Goal: Task Accomplishment & Management: Manage account settings

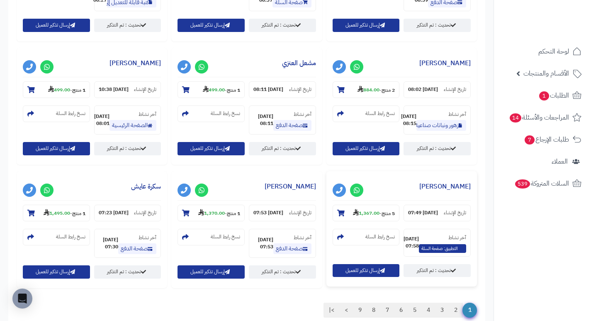
scroll to position [810, 0]
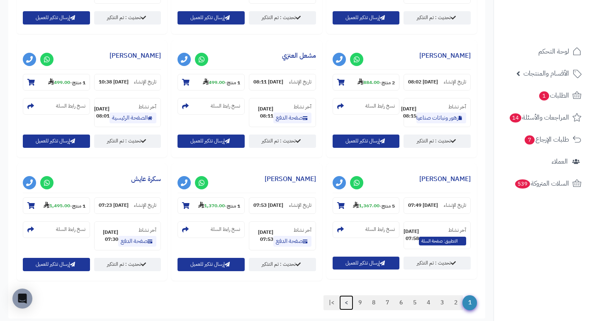
click at [346, 295] on link ">" at bounding box center [346, 302] width 14 height 15
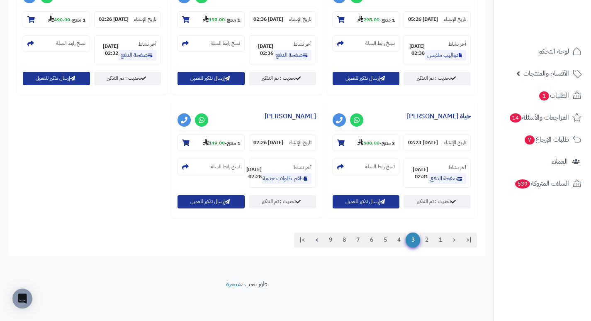
scroll to position [925, 0]
click at [300, 241] on link ">|" at bounding box center [302, 239] width 16 height 15
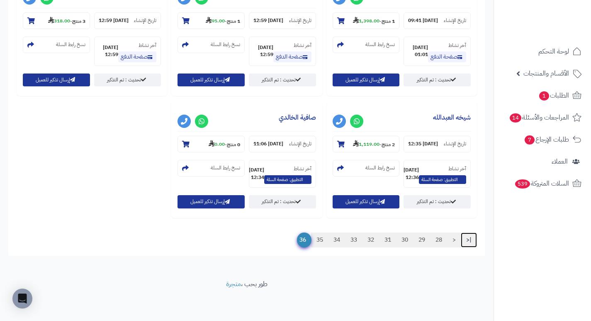
click at [468, 241] on link "|<" at bounding box center [469, 239] width 16 height 15
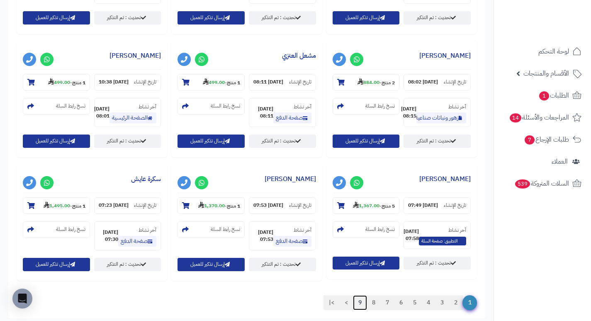
click at [360, 295] on link "9" at bounding box center [360, 302] width 14 height 15
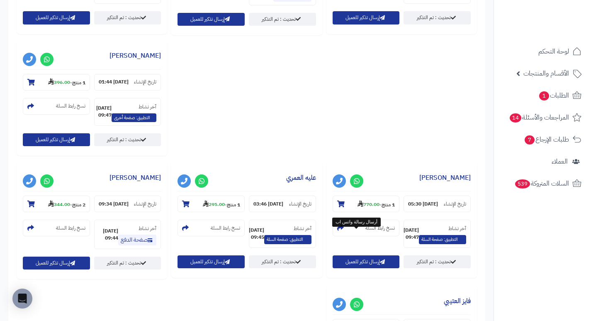
scroll to position [931, 0]
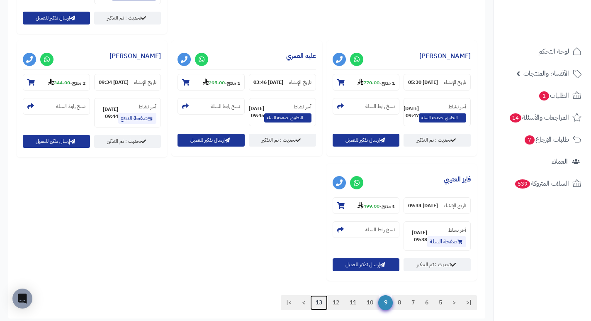
click at [313, 295] on link "13" at bounding box center [318, 302] width 17 height 15
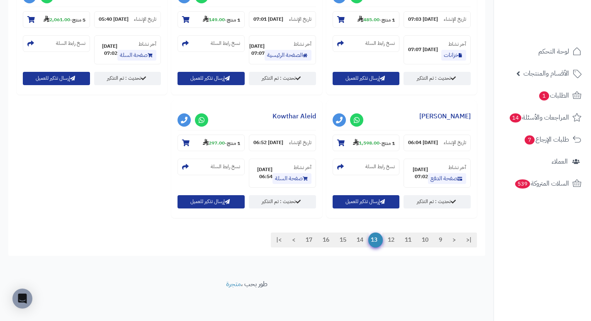
scroll to position [1053, 0]
click at [343, 242] on link "15" at bounding box center [342, 239] width 17 height 15
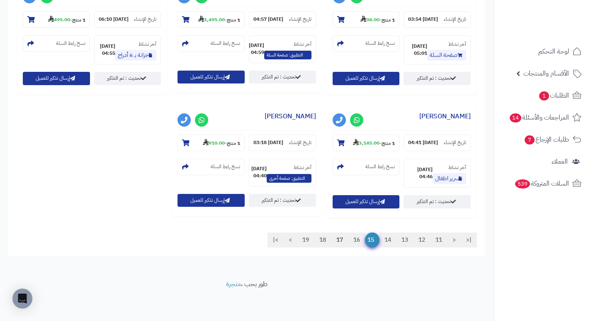
scroll to position [1175, 0]
click at [561, 98] on span "الطلبات 1" at bounding box center [554, 96] width 31 height 12
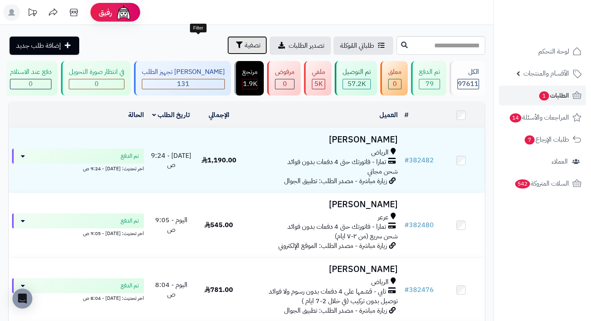
click at [245, 49] on span "تصفية" at bounding box center [253, 45] width 16 height 10
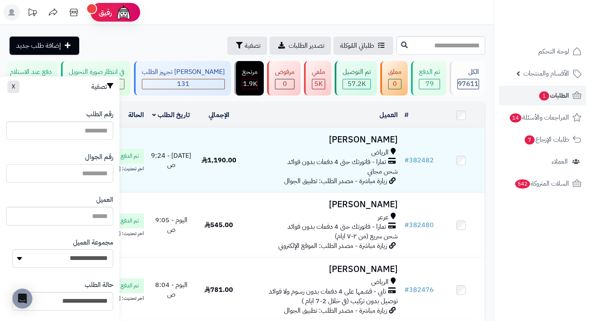
paste input "*********"
type input "*********"
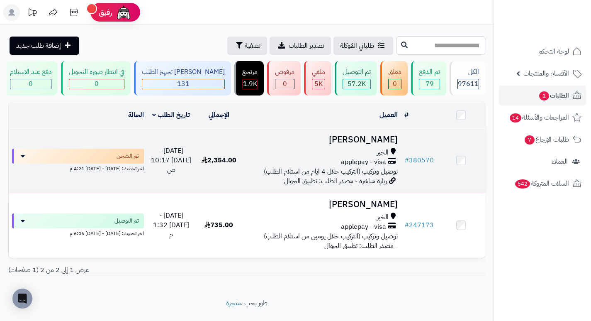
click at [343, 144] on h3 "Abdulaziz Alzeer" at bounding box center [322, 140] width 152 height 10
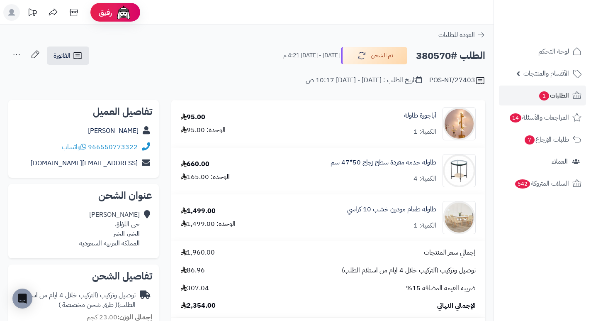
click at [436, 57] on h2 "الطلب #380570" at bounding box center [450, 55] width 69 height 17
copy h2 "380570"
click at [263, 54] on div "الطلب #380570 تم الشحن الأربعاء - ١ أكتوبر ٢٠٢٥ - 4:21 م الفاتورة طباعة الفاتور…" at bounding box center [246, 56] width 477 height 20
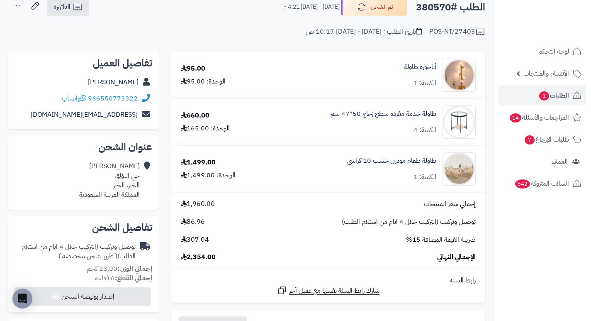
scroll to position [124, 0]
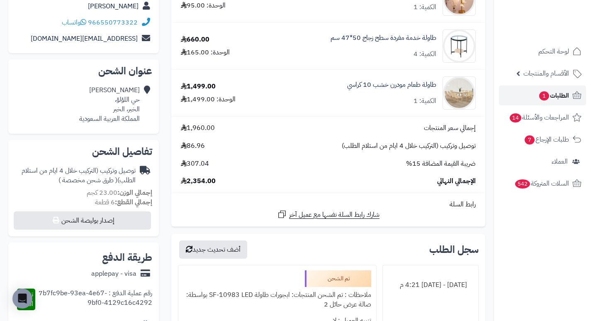
click at [539, 96] on span "1" at bounding box center [544, 95] width 10 height 9
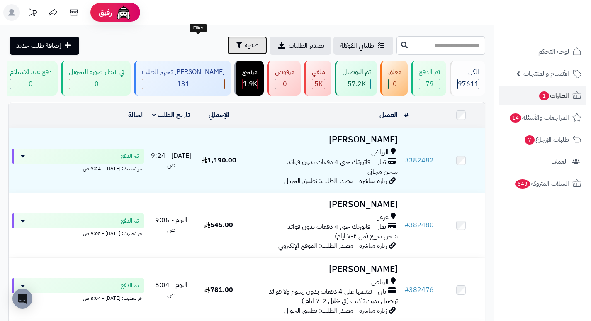
click at [245, 41] on span "تصفية" at bounding box center [253, 45] width 16 height 10
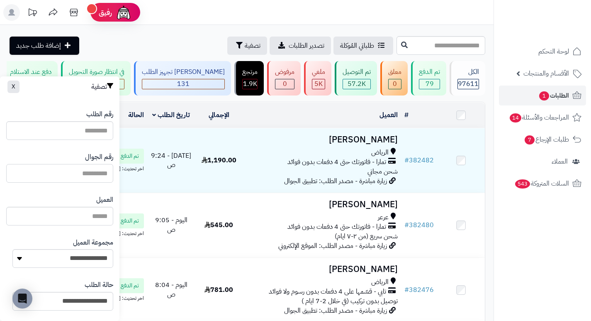
paste input "*********"
type input "*********"
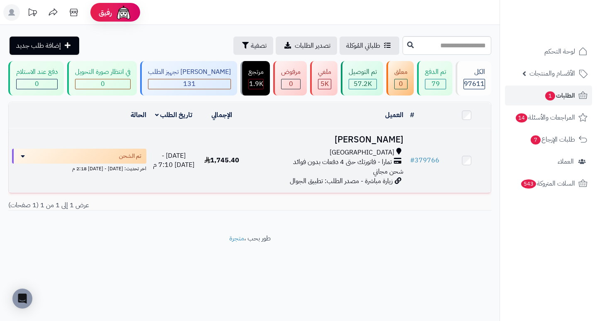
click at [369, 141] on h3 "[PERSON_NAME]" at bounding box center [326, 140] width 154 height 10
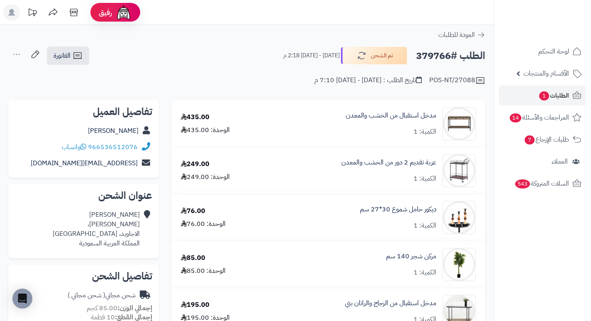
click at [427, 55] on h2 "الطلب #379766" at bounding box center [450, 55] width 69 height 17
copy h2 "379766"
click at [548, 95] on span "1" at bounding box center [544, 95] width 10 height 9
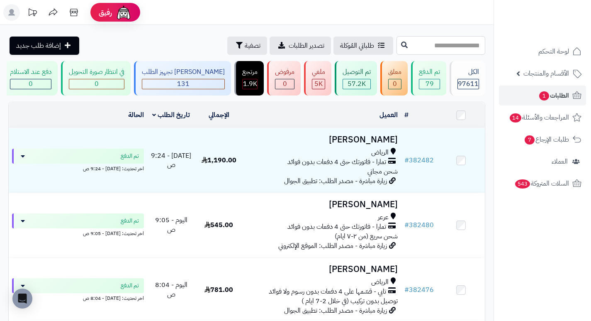
paste input "******"
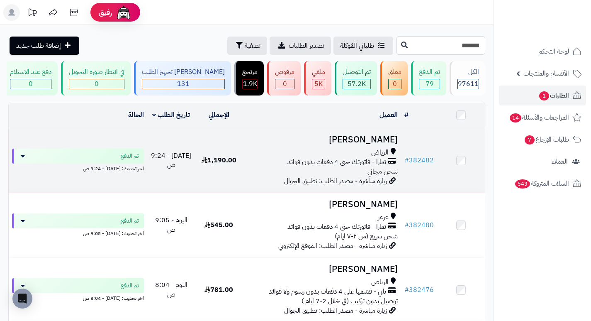
type input "******"
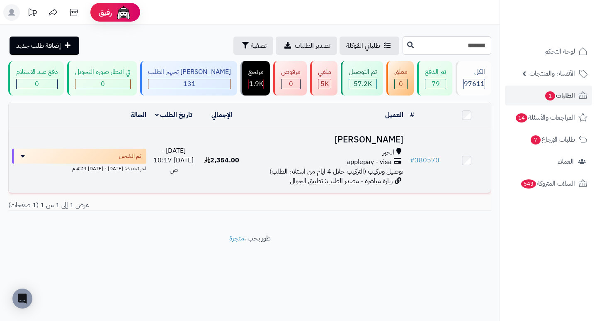
click at [394, 144] on h3 "Abdulaziz Alzeer" at bounding box center [326, 140] width 154 height 10
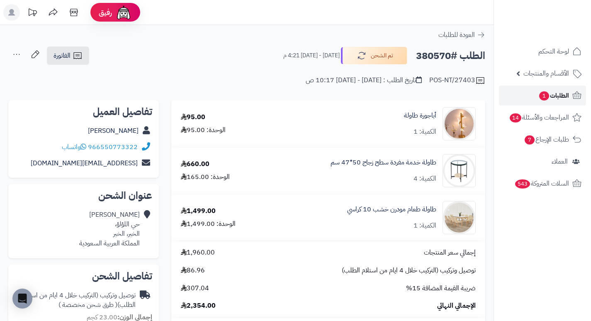
click at [561, 98] on span "الطلبات 1" at bounding box center [554, 96] width 31 height 12
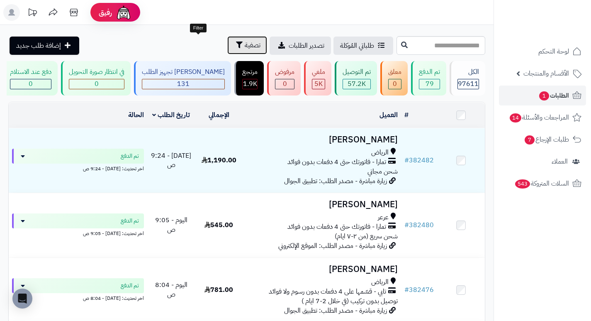
click at [245, 44] on span "تصفية" at bounding box center [253, 45] width 16 height 10
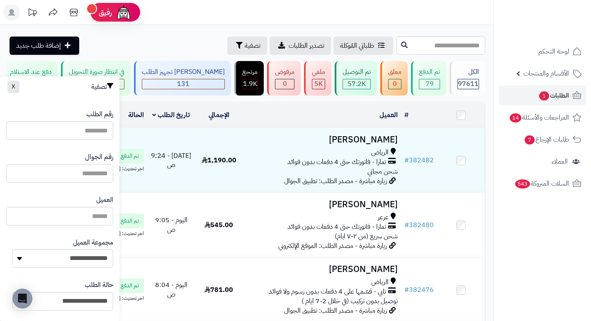
paste input "*********"
type input "*********"
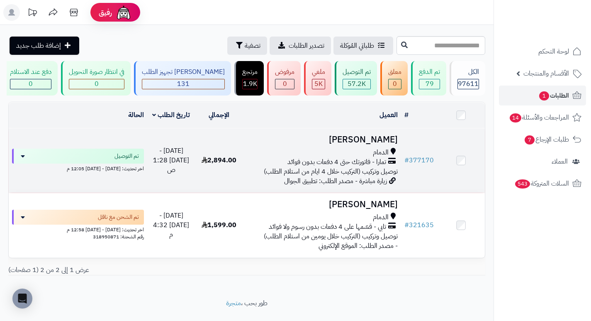
click at [384, 144] on h3 "aml ali" at bounding box center [322, 140] width 152 height 10
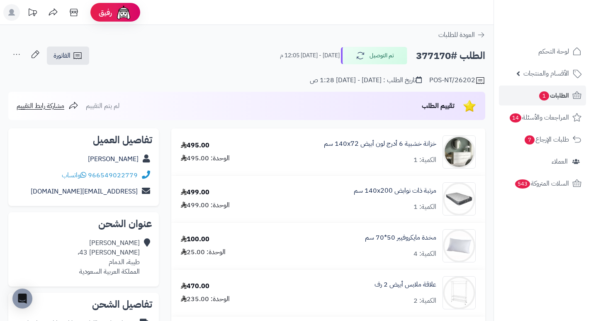
click at [427, 60] on h2 "الطلب #377170" at bounding box center [450, 55] width 69 height 17
copy h2 "377170"
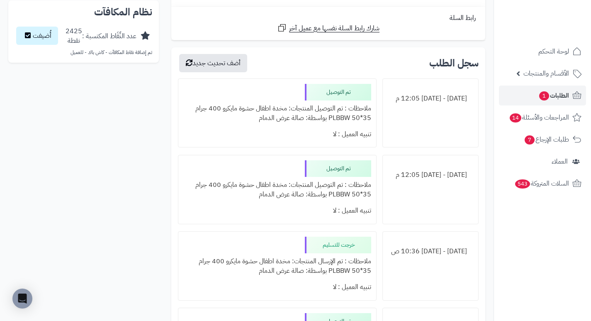
scroll to position [622, 0]
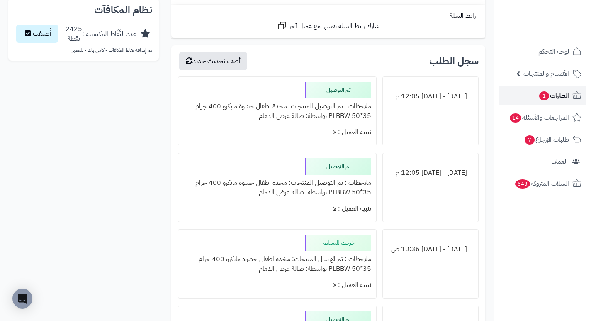
click at [539, 92] on span "1" at bounding box center [544, 95] width 10 height 9
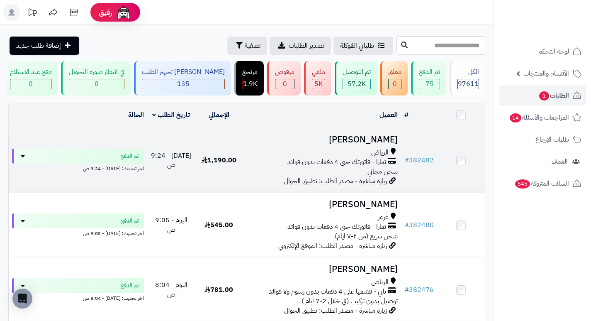
click at [383, 144] on h3 "[PERSON_NAME]" at bounding box center [322, 140] width 152 height 10
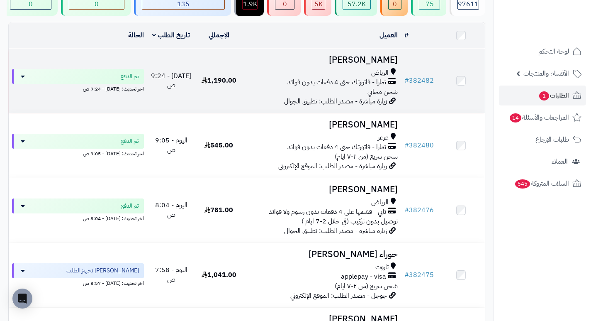
scroll to position [83, 0]
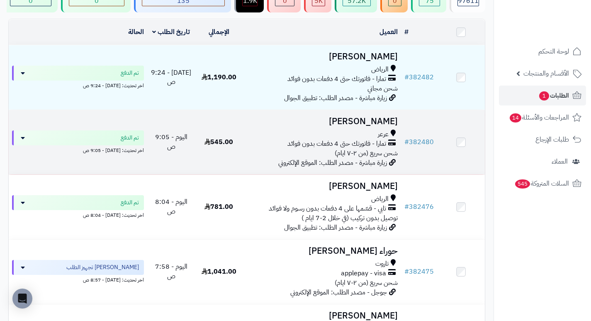
click at [373, 122] on h3 "[PERSON_NAME]" at bounding box center [322, 122] width 152 height 10
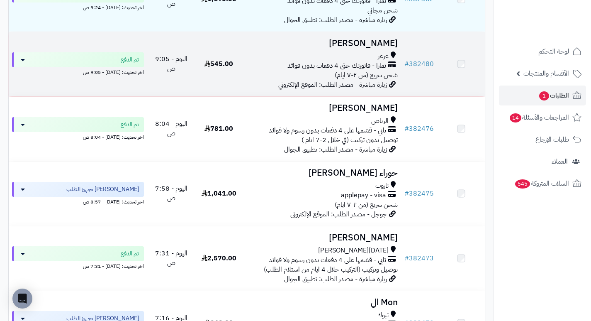
scroll to position [166, 0]
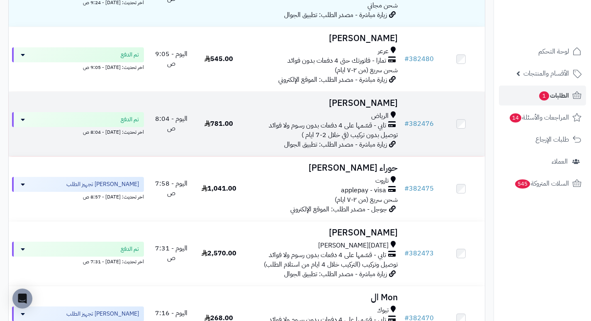
click at [397, 107] on h3 "[PERSON_NAME]" at bounding box center [322, 103] width 152 height 10
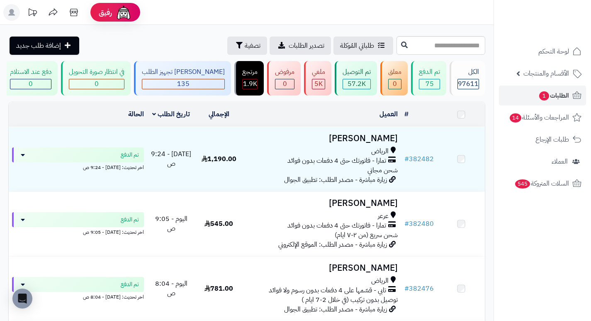
scroll to position [166, 0]
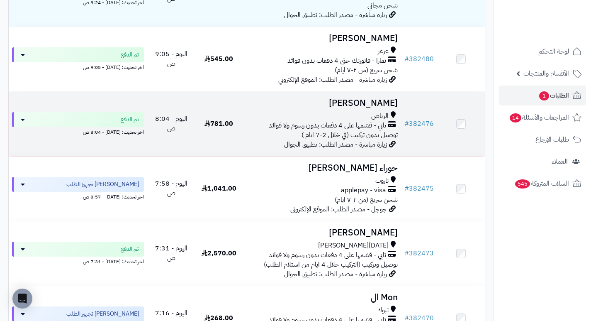
click at [359, 106] on h3 "[PERSON_NAME]" at bounding box center [322, 103] width 152 height 10
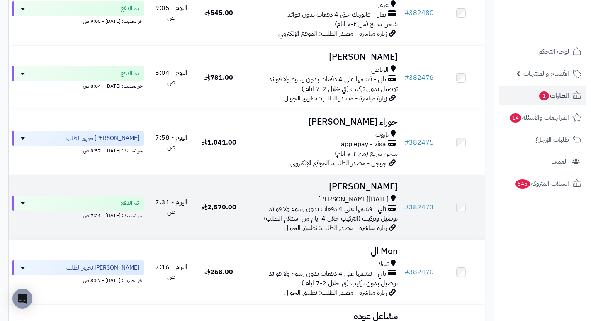
scroll to position [207, 0]
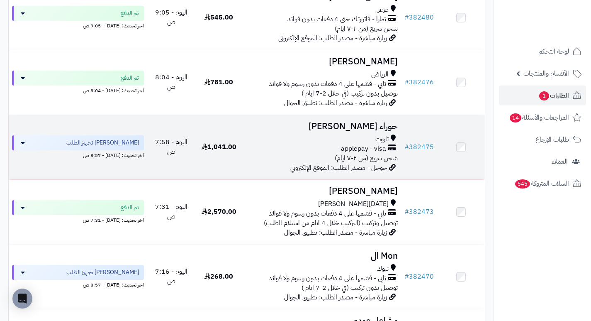
click at [372, 128] on h3 "حوراء [PERSON_NAME]" at bounding box center [322, 127] width 152 height 10
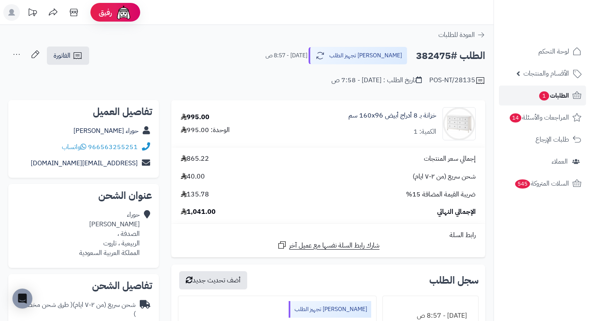
click at [556, 94] on span "الطلبات 1" at bounding box center [554, 96] width 31 height 12
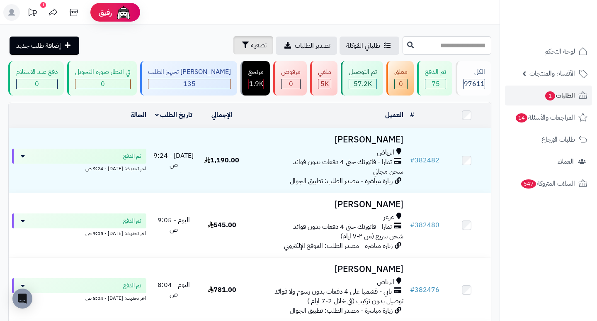
click at [0, 0] on div at bounding box center [0, 0] width 0 height 0
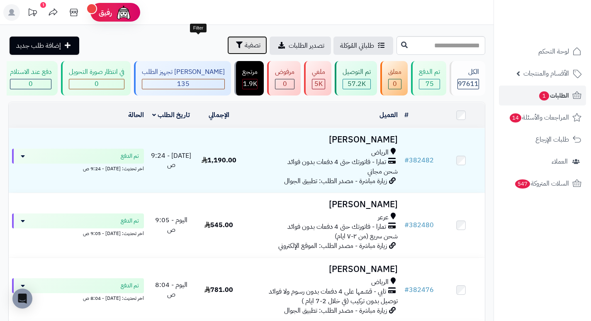
click at [245, 47] on span "تصفية" at bounding box center [253, 45] width 16 height 10
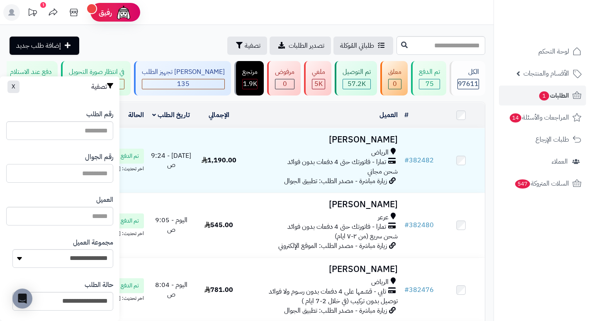
paste input "*********"
type input "*********"
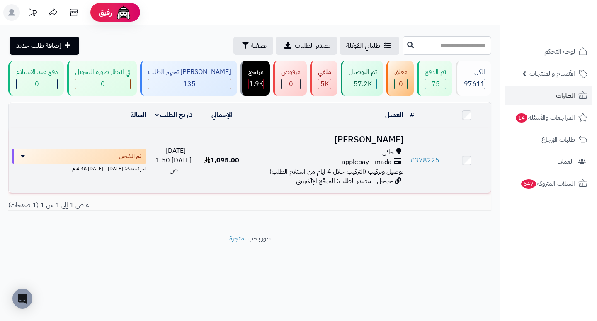
click at [357, 144] on h3 "[PERSON_NAME]" at bounding box center [326, 140] width 154 height 10
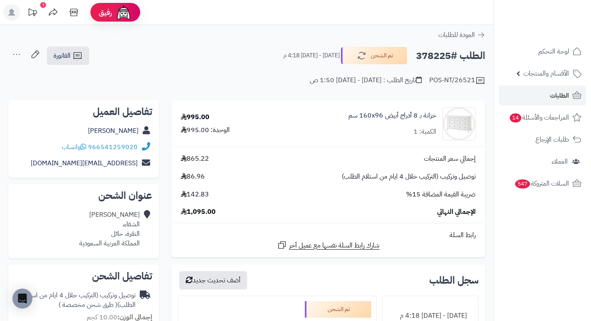
click at [432, 56] on h2 "الطلب #378225" at bounding box center [450, 55] width 69 height 17
copy h2 "378225"
click at [521, 95] on link "الطلبات" at bounding box center [542, 95] width 87 height 20
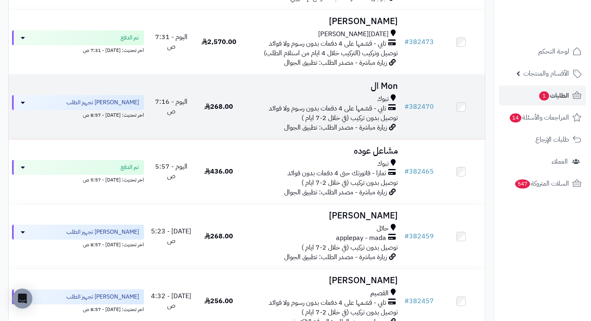
scroll to position [456, 0]
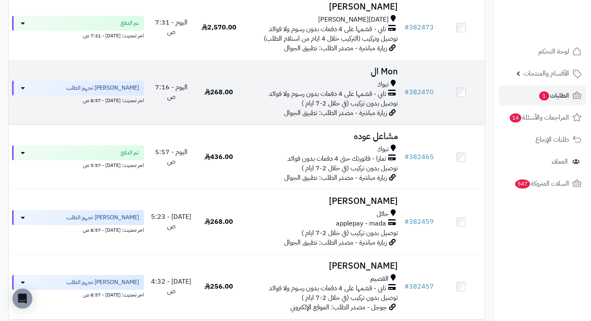
click at [388, 71] on h3 "Mon ال" at bounding box center [322, 72] width 152 height 10
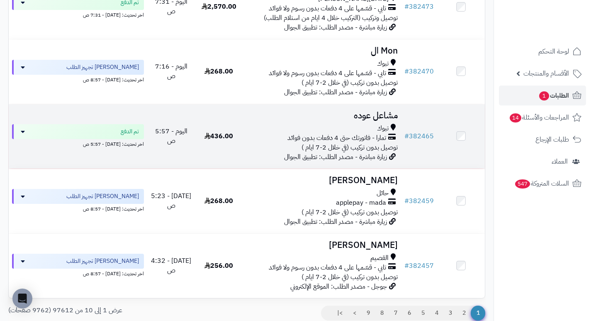
scroll to position [498, 0]
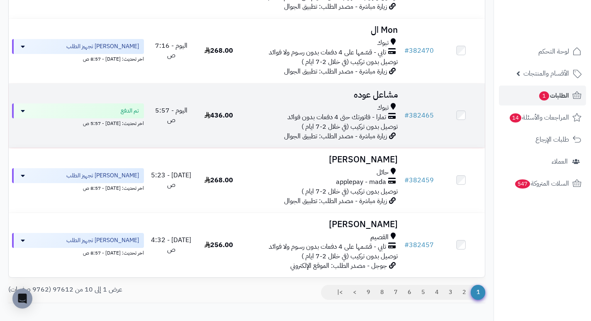
click at [382, 96] on h3 "مشاعل عوده" at bounding box center [322, 95] width 152 height 10
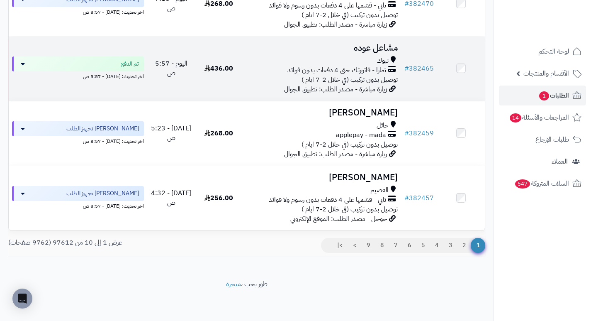
scroll to position [550, 0]
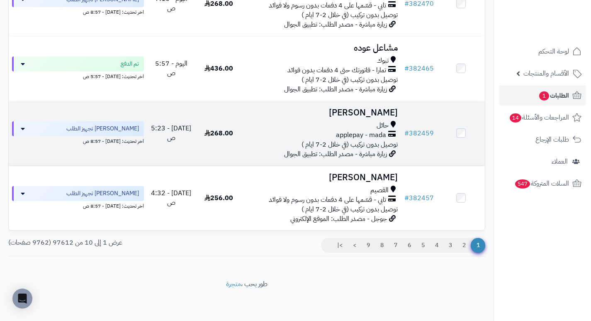
click at [374, 109] on h3 "[PERSON_NAME]" at bounding box center [322, 113] width 152 height 10
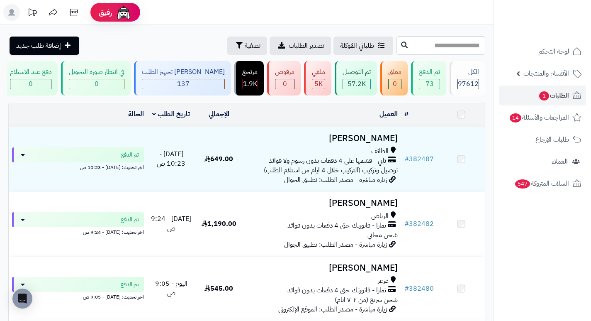
scroll to position [550, 0]
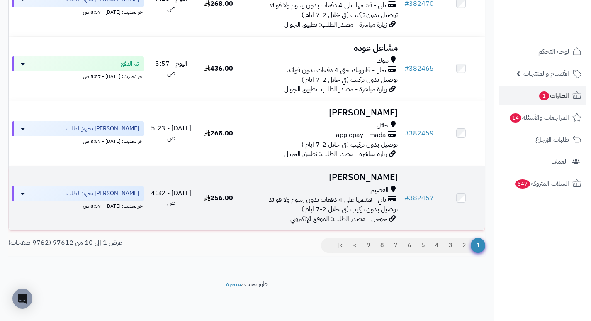
click at [374, 176] on h3 "[PERSON_NAME]" at bounding box center [322, 178] width 152 height 10
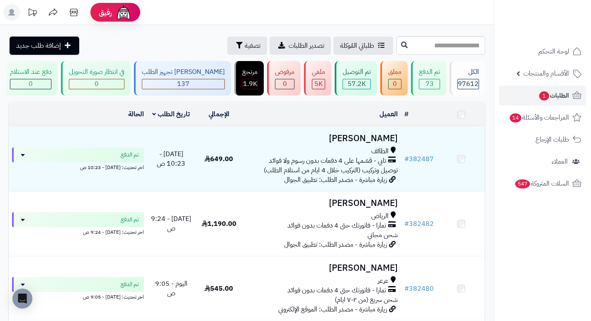
scroll to position [550, 0]
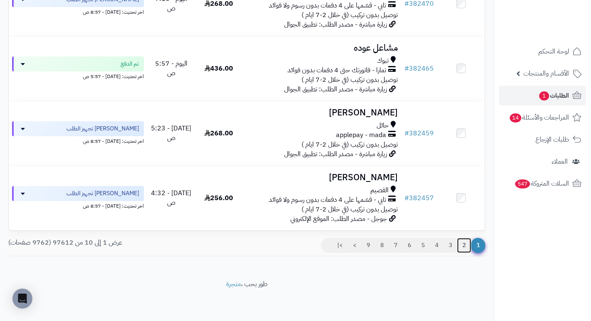
click at [463, 247] on link "2" at bounding box center [464, 245] width 14 height 15
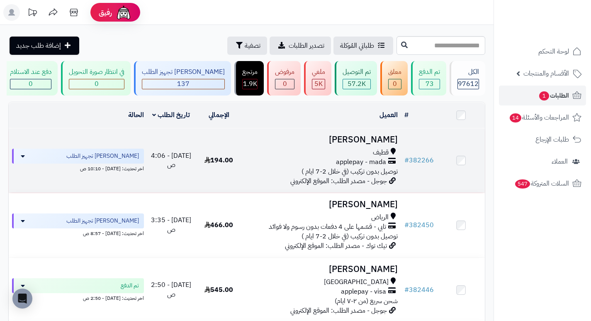
click at [386, 144] on h3 "[PERSON_NAME]" at bounding box center [322, 140] width 152 height 10
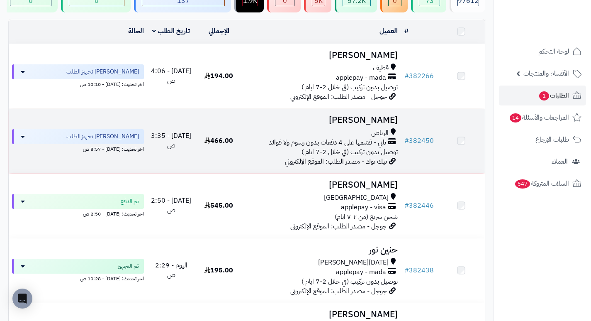
scroll to position [83, 0]
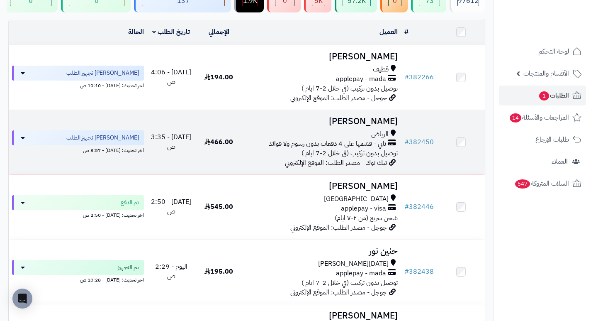
click at [391, 126] on h3 "[PERSON_NAME]" at bounding box center [322, 122] width 152 height 10
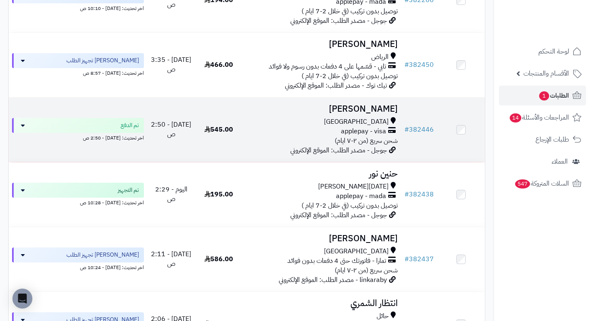
scroll to position [166, 0]
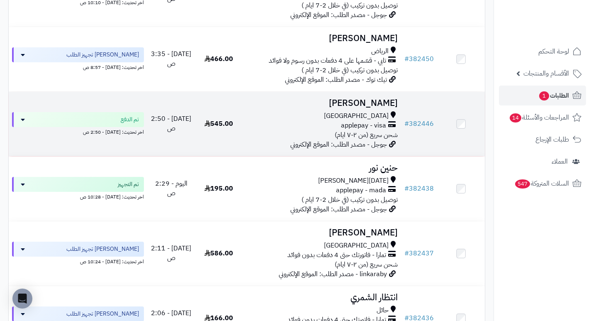
click at [375, 107] on h3 "احمد الغامدي" at bounding box center [322, 103] width 152 height 10
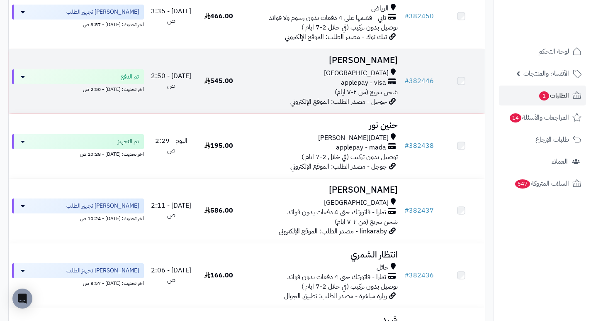
scroll to position [207, 0]
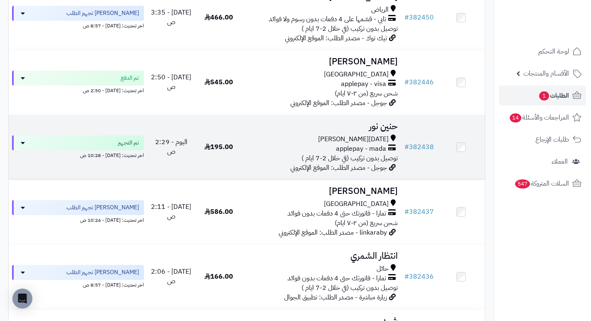
click at [389, 131] on h3 "حنين نور" at bounding box center [322, 127] width 152 height 10
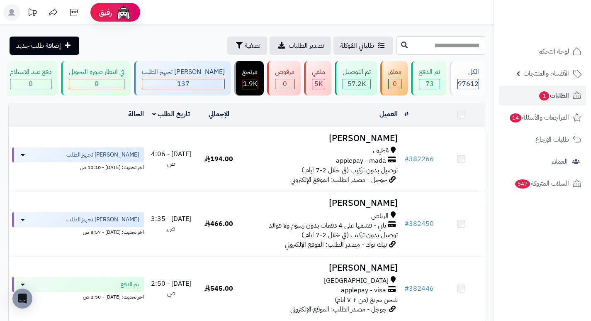
scroll to position [290, 0]
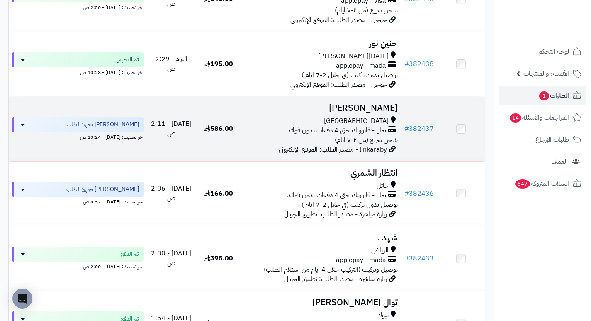
click at [372, 113] on h3 "[PERSON_NAME]" at bounding box center [322, 108] width 152 height 10
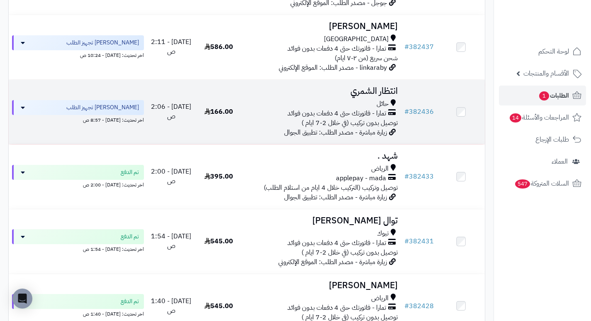
scroll to position [373, 0]
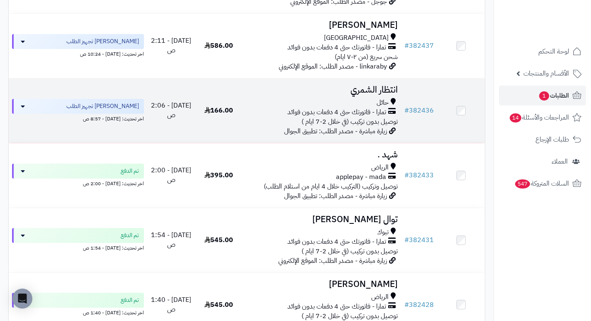
click at [367, 95] on h3 "انتظار الشمري" at bounding box center [322, 90] width 152 height 10
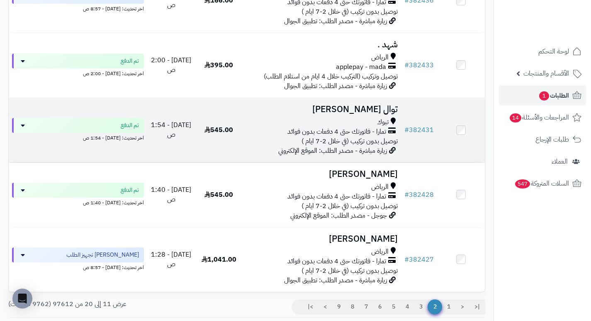
scroll to position [498, 0]
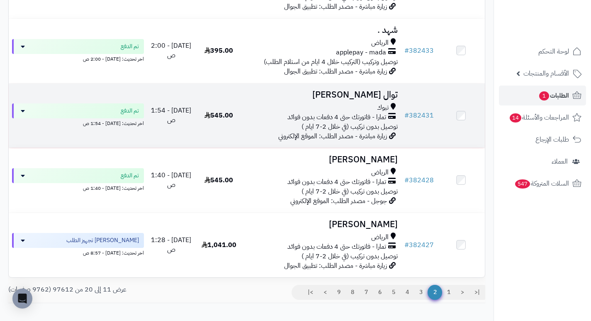
click at [390, 99] on h3 "توال [PERSON_NAME]" at bounding box center [322, 95] width 152 height 10
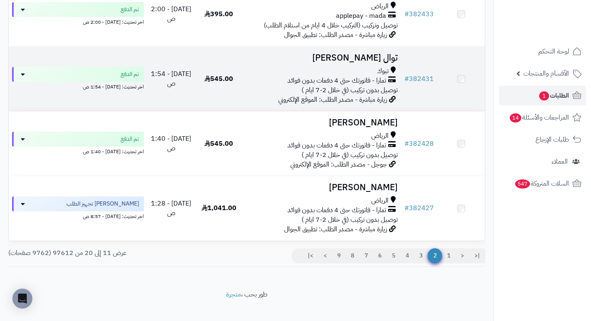
scroll to position [550, 0]
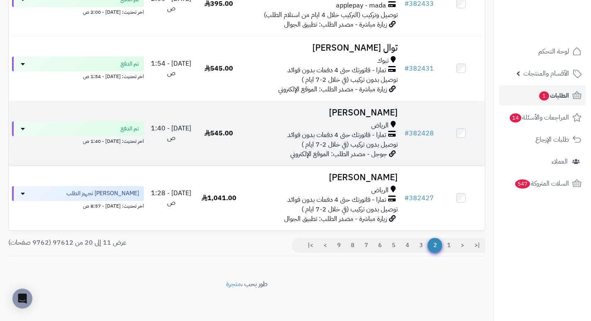
click at [381, 112] on h3 "Anwar Khaled" at bounding box center [322, 113] width 152 height 10
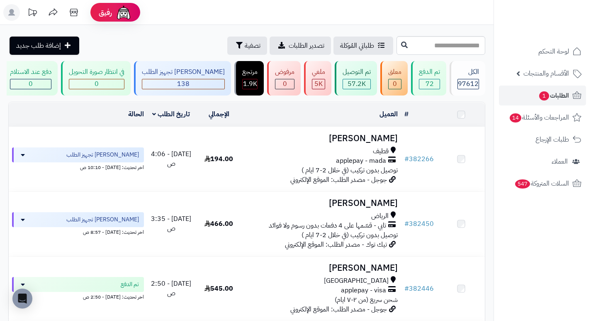
scroll to position [550, 0]
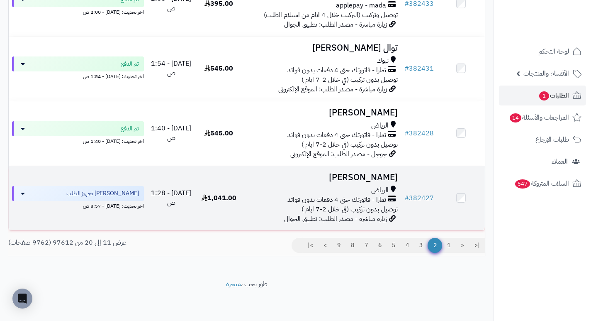
click at [370, 169] on td "راكان الشمري الرياض تمارا - فاتورتك حتى 4 دفعات بدون فوائد توصيل بدون تركيب (في…" at bounding box center [322, 198] width 158 height 64
click at [379, 176] on h3 "راكان الشمري" at bounding box center [322, 178] width 152 height 10
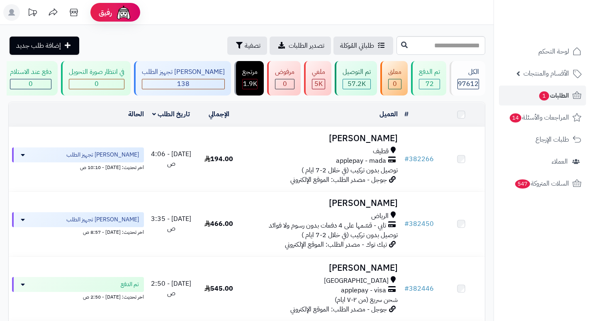
scroll to position [550, 0]
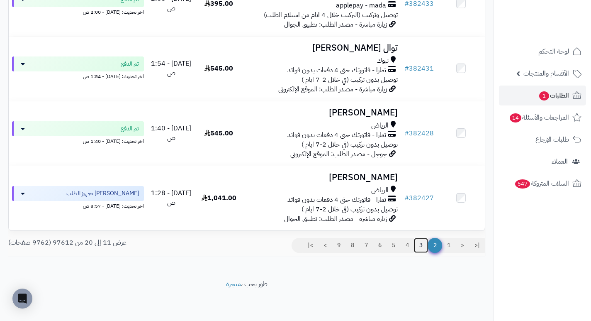
click at [423, 245] on link "3" at bounding box center [421, 245] width 14 height 15
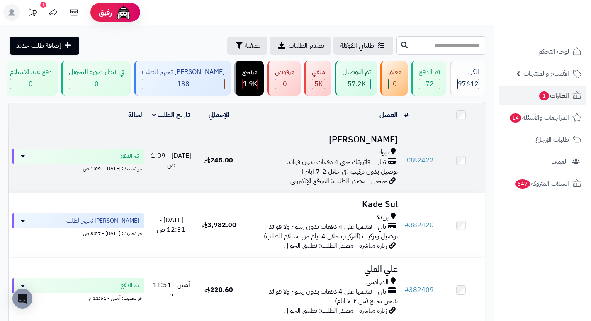
click at [384, 144] on h3 "يارا العنزي" at bounding box center [322, 140] width 152 height 10
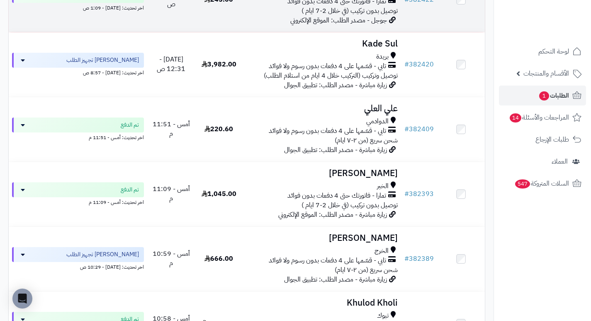
scroll to position [166, 0]
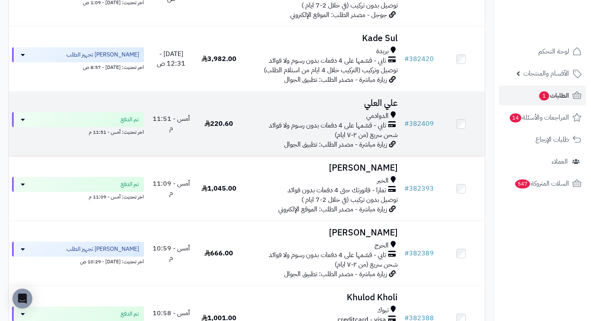
click at [380, 108] on h3 "علي العلي" at bounding box center [322, 103] width 152 height 10
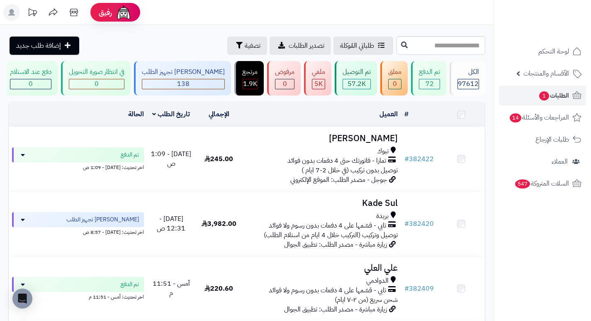
scroll to position [166, 0]
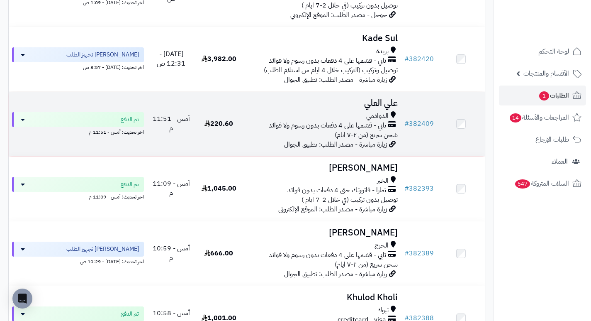
click at [373, 106] on h3 "علي العلي" at bounding box center [322, 103] width 152 height 10
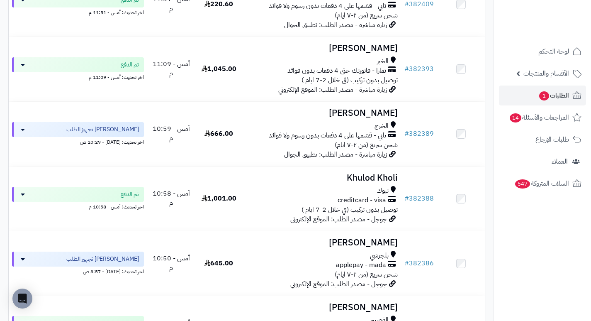
scroll to position [290, 0]
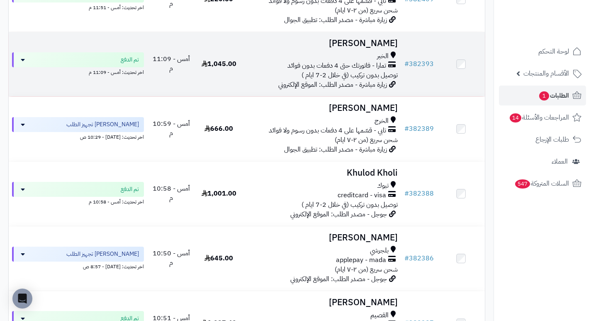
click at [383, 48] on h3 "[PERSON_NAME]" at bounding box center [322, 44] width 152 height 10
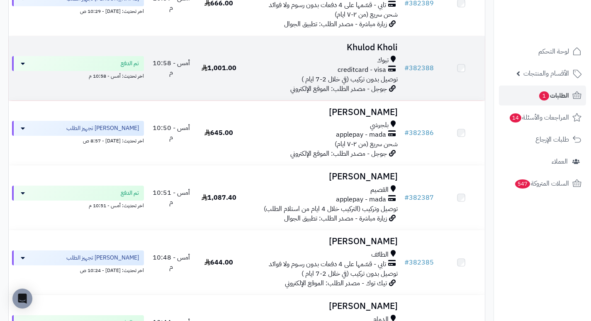
scroll to position [415, 0]
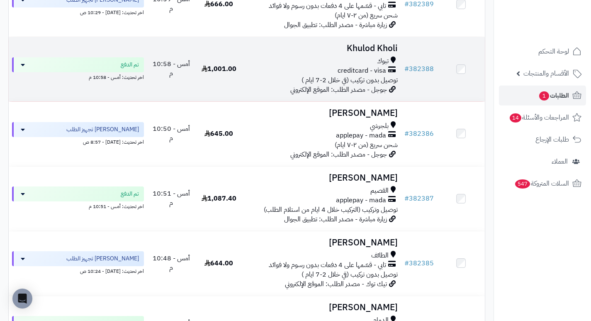
click at [365, 53] on h3 "Khulod Kholi" at bounding box center [322, 49] width 152 height 10
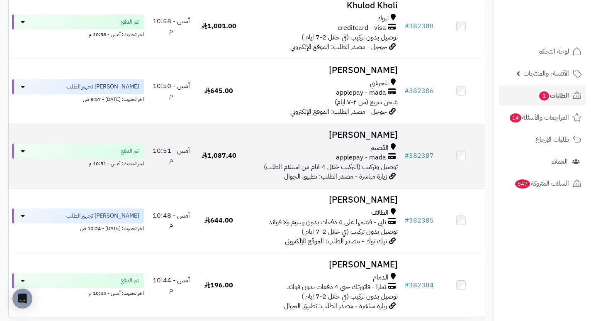
scroll to position [498, 0]
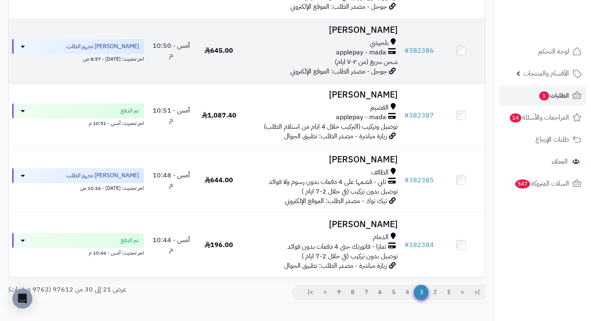
click at [376, 30] on h3 "[PERSON_NAME]" at bounding box center [322, 30] width 152 height 10
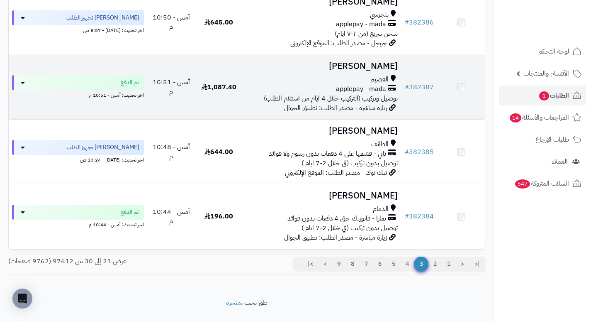
scroll to position [539, 0]
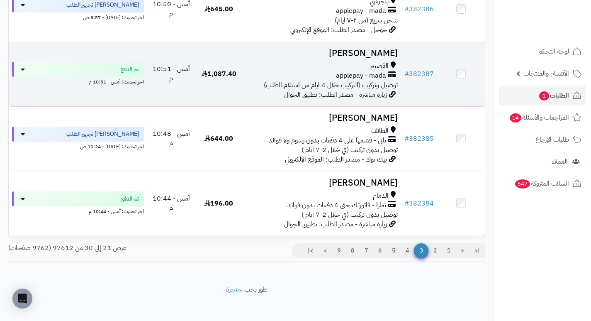
click at [384, 57] on h3 "[PERSON_NAME]" at bounding box center [322, 54] width 152 height 10
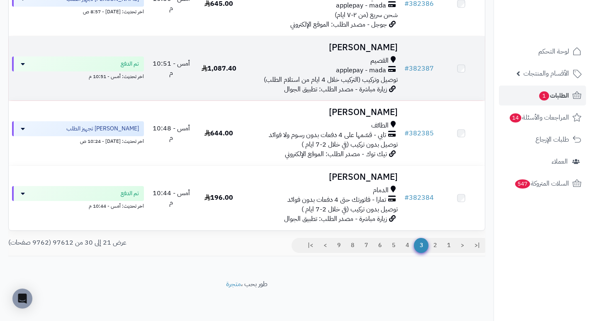
scroll to position [550, 0]
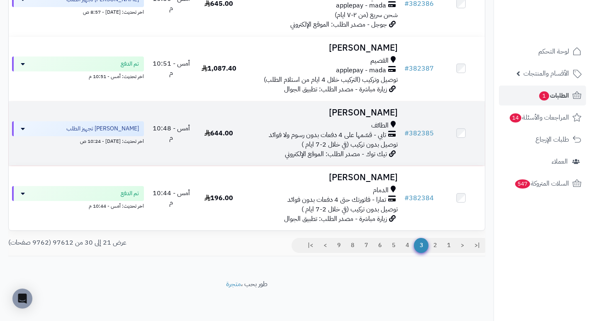
click at [366, 110] on h3 "[PERSON_NAME]" at bounding box center [322, 113] width 152 height 10
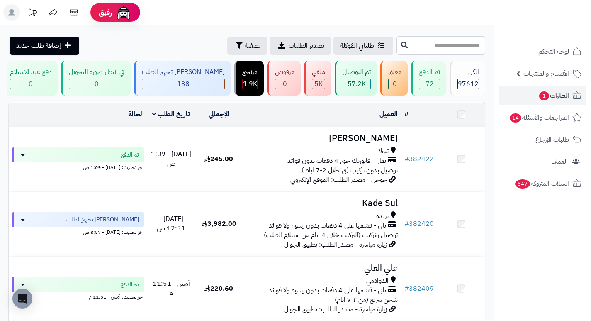
scroll to position [550, 0]
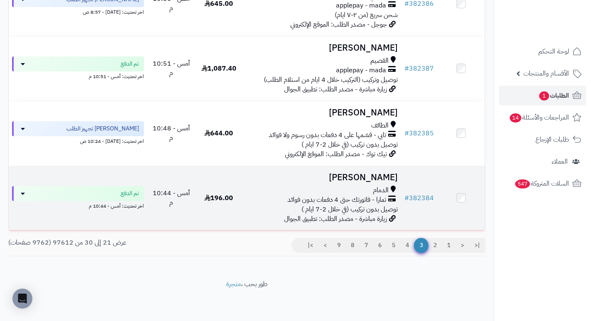
click at [358, 178] on h3 "[PERSON_NAME]" at bounding box center [322, 178] width 152 height 10
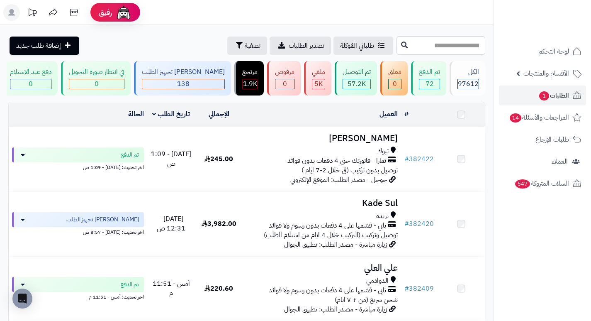
scroll to position [550, 0]
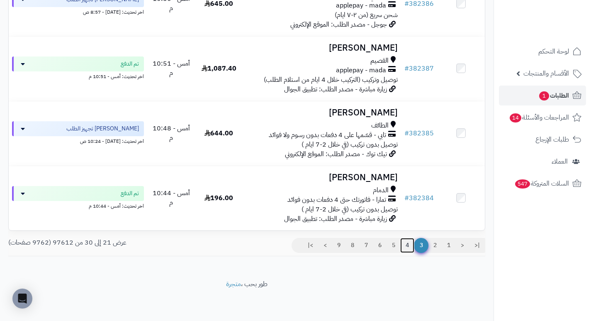
click at [409, 248] on link "4" at bounding box center [407, 245] width 14 height 15
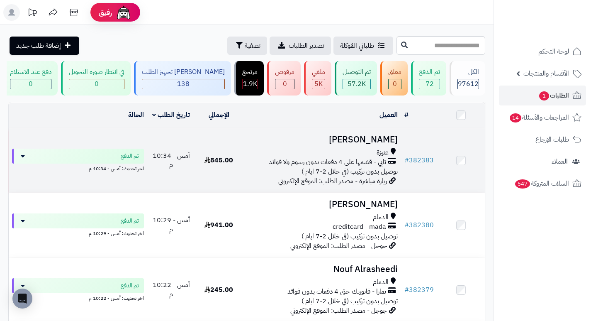
click at [390, 144] on h3 "[PERSON_NAME]" at bounding box center [322, 140] width 152 height 10
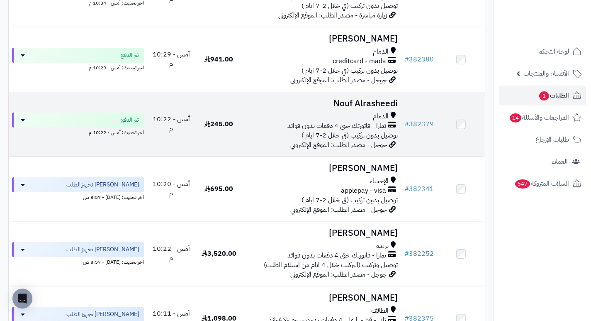
scroll to position [166, 0]
click at [375, 105] on h3 "Nouf Alrasheedi" at bounding box center [322, 103] width 152 height 10
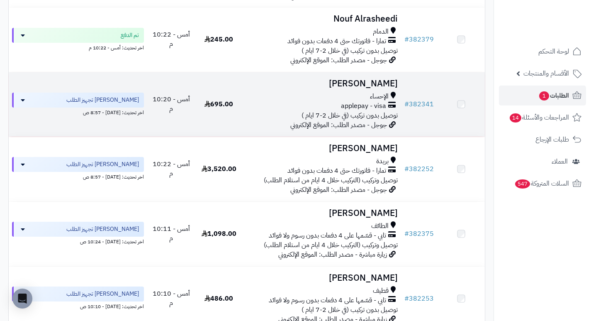
scroll to position [249, 0]
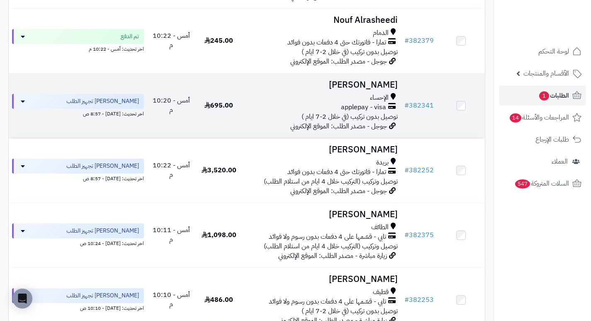
click at [388, 90] on h3 "[PERSON_NAME]" at bounding box center [322, 85] width 152 height 10
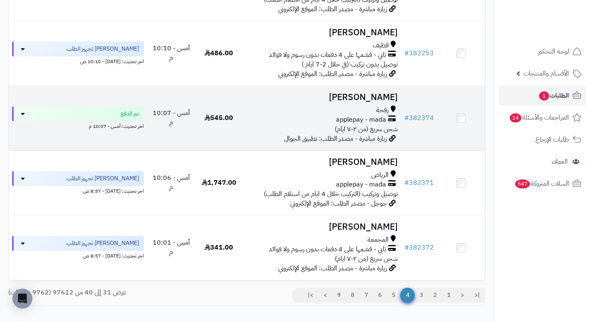
scroll to position [539, 0]
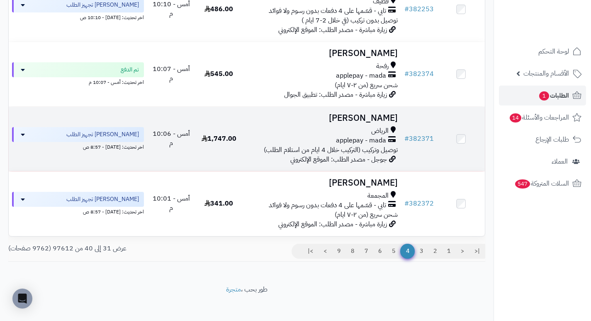
click at [382, 122] on h3 "Mona A" at bounding box center [322, 118] width 152 height 10
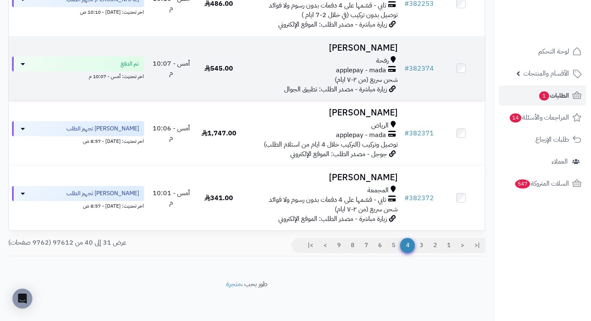
scroll to position [550, 0]
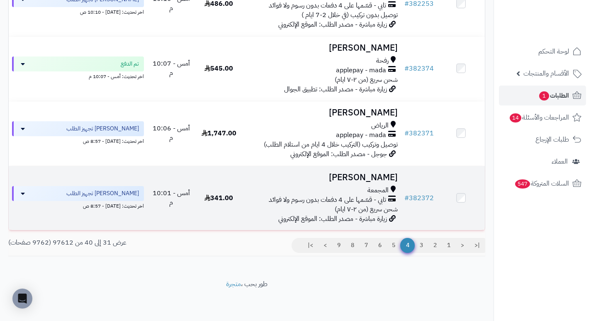
click at [388, 173] on h3 "[PERSON_NAME]" at bounding box center [322, 178] width 152 height 10
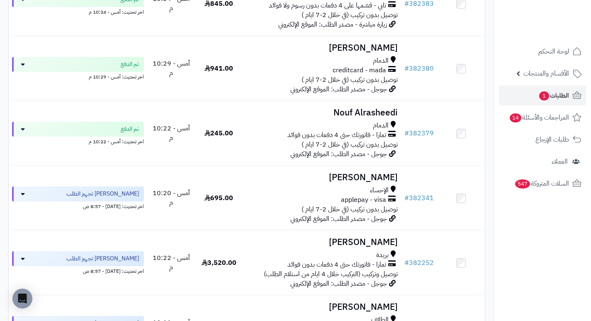
scroll to position [93, 0]
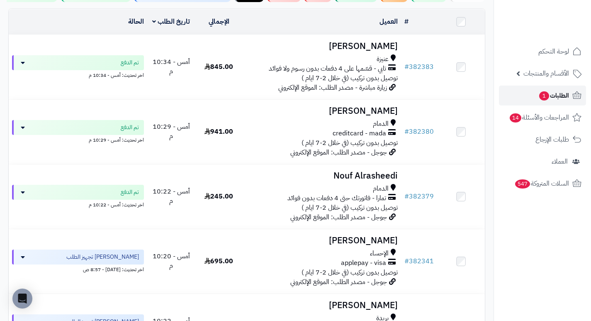
click at [549, 96] on span "الطلبات 1" at bounding box center [554, 96] width 31 height 12
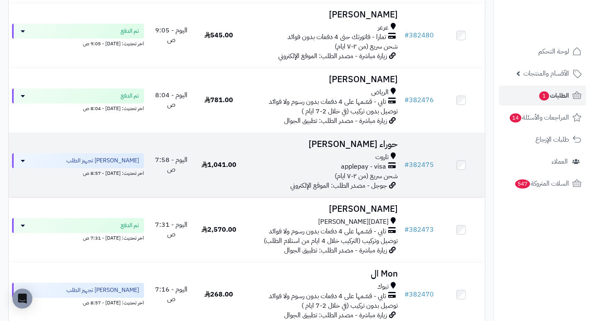
scroll to position [290, 0]
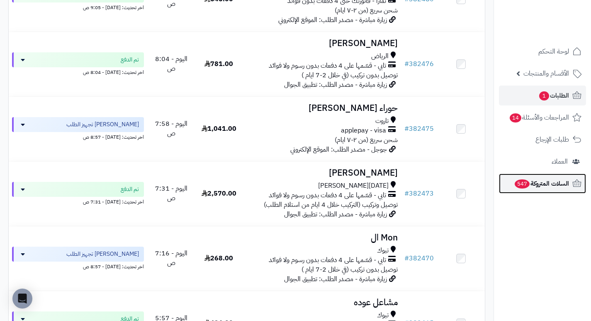
click at [541, 184] on span "السلات المتروكة 547" at bounding box center [541, 184] width 55 height 12
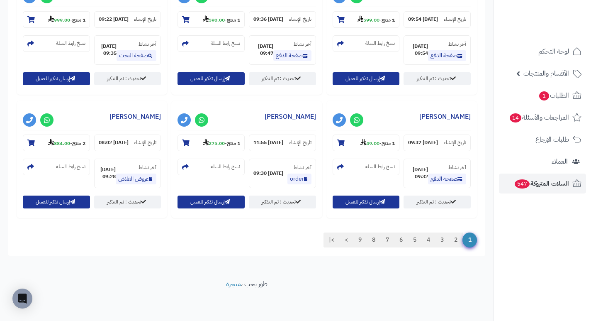
scroll to position [919, 0]
click at [458, 239] on link "2" at bounding box center [456, 239] width 14 height 15
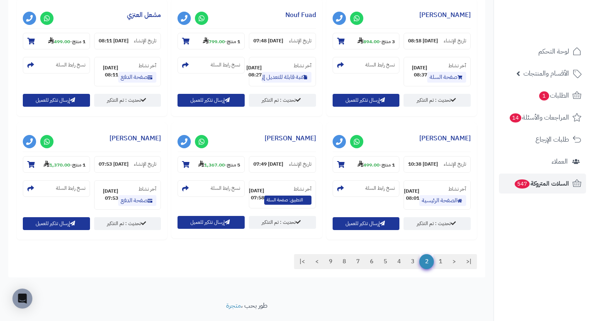
scroll to position [753, 0]
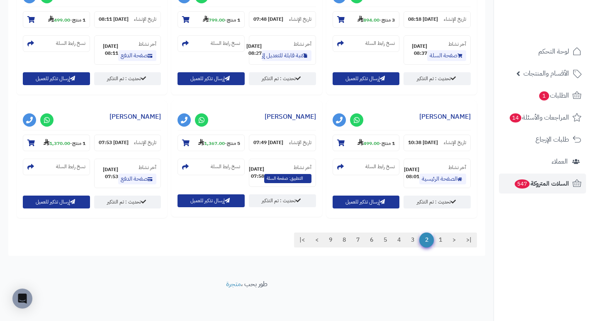
click at [412, 244] on link "3" at bounding box center [413, 239] width 14 height 15
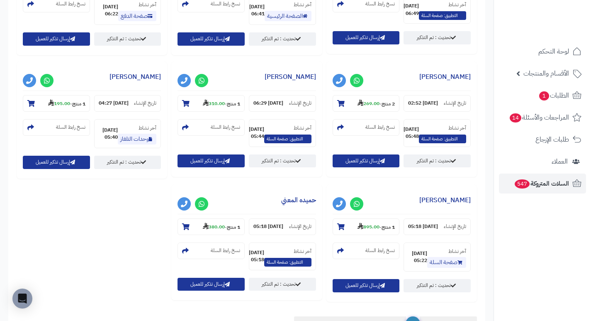
scroll to position [803, 0]
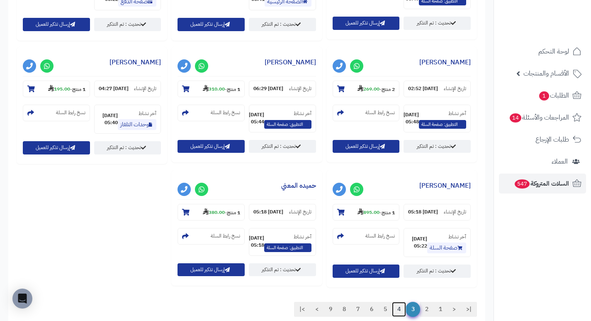
click at [399, 302] on link "4" at bounding box center [399, 309] width 14 height 15
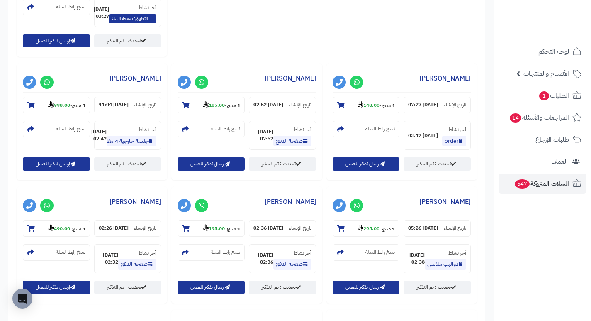
scroll to position [705, 0]
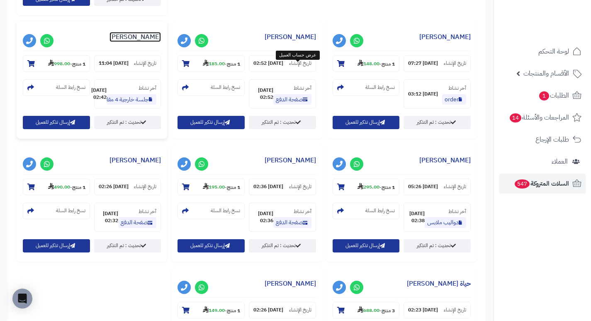
click at [161, 42] on link "Dalal Alanzi" at bounding box center [135, 37] width 51 height 10
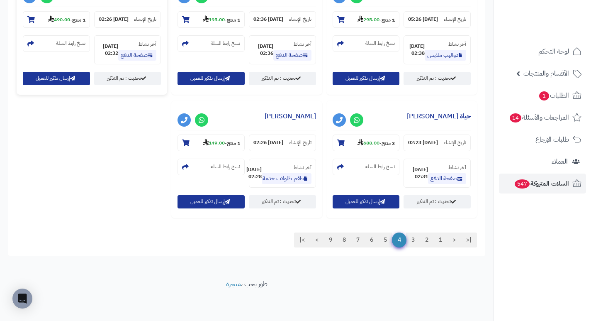
scroll to position [925, 0]
click at [385, 241] on link "5" at bounding box center [385, 239] width 14 height 15
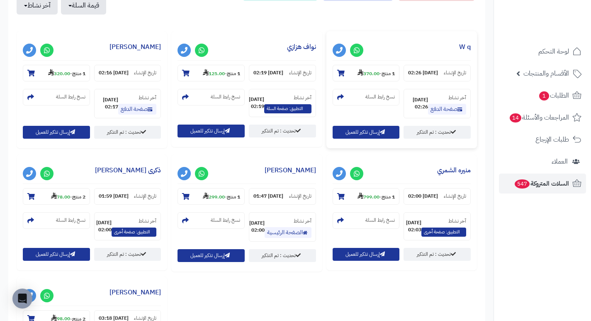
scroll to position [332, 0]
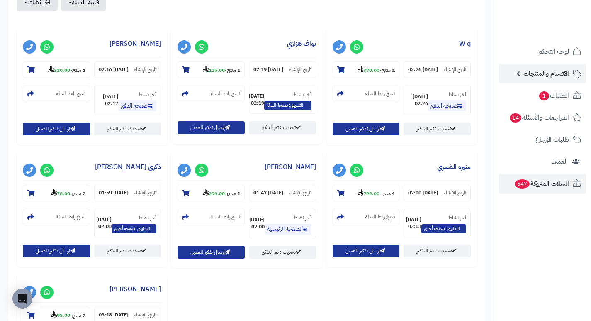
click at [538, 72] on span "الأقسام والمنتجات" at bounding box center [547, 74] width 46 height 12
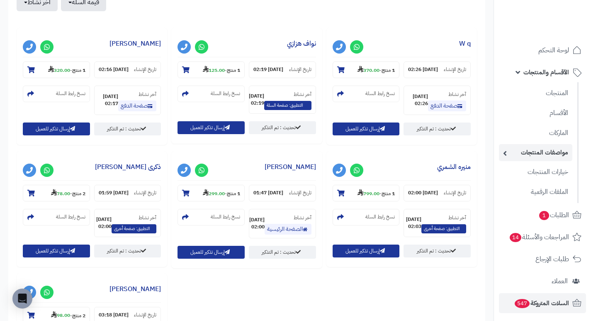
scroll to position [4, 0]
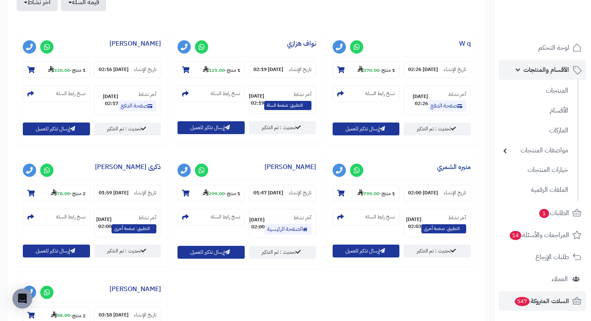
click at [541, 71] on span "الأقسام والمنتجات" at bounding box center [547, 70] width 46 height 12
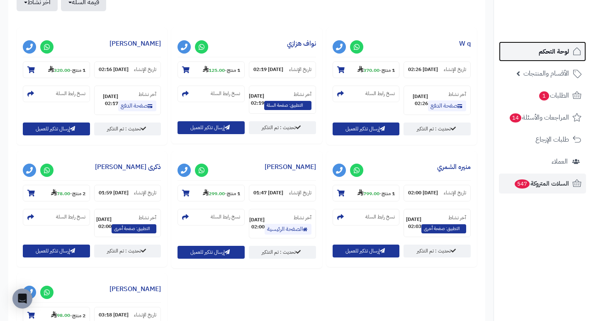
click at [541, 56] on span "لوحة التحكم" at bounding box center [554, 52] width 30 height 12
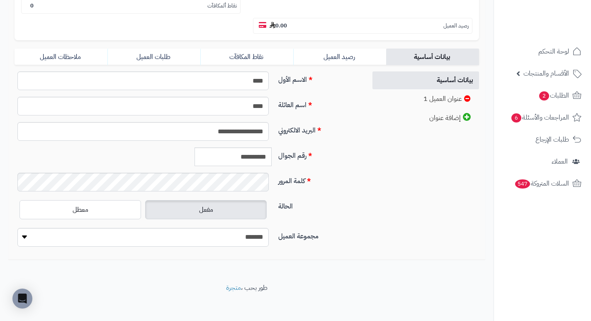
scroll to position [168, 0]
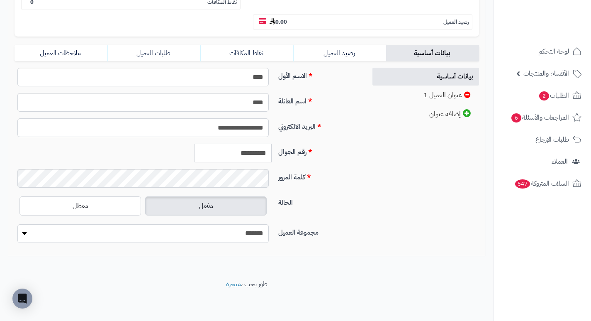
click at [254, 154] on input "**********" at bounding box center [233, 153] width 77 height 19
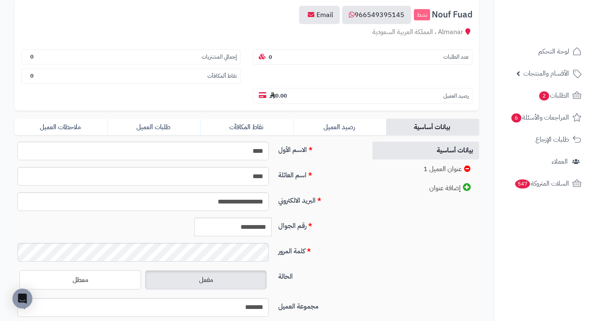
scroll to position [0, 0]
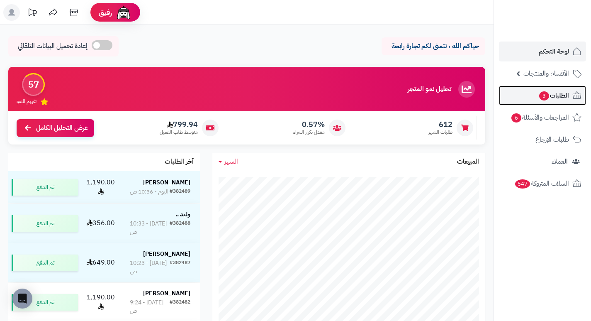
click at [563, 95] on span "الطلبات 3" at bounding box center [554, 96] width 31 height 12
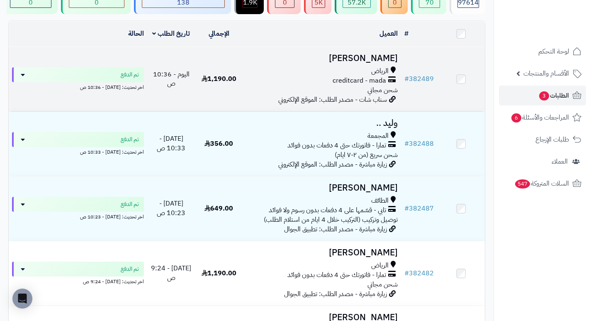
scroll to position [83, 0]
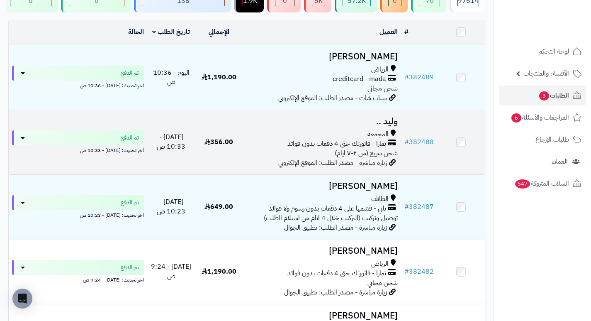
click at [392, 124] on h3 "وليد .." at bounding box center [322, 122] width 152 height 10
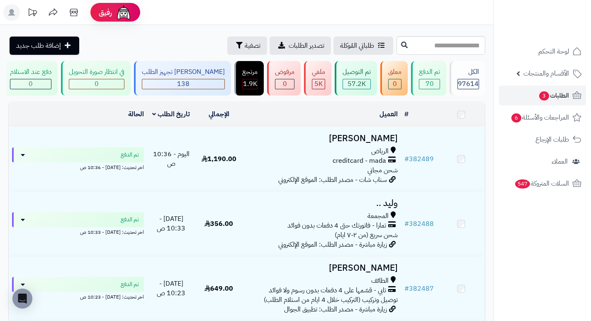
scroll to position [83, 0]
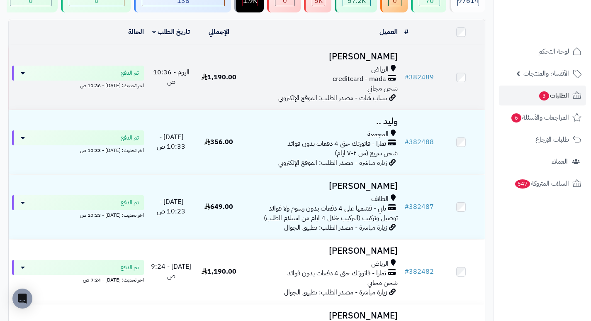
click at [383, 61] on h3 "[PERSON_NAME]" at bounding box center [322, 57] width 152 height 10
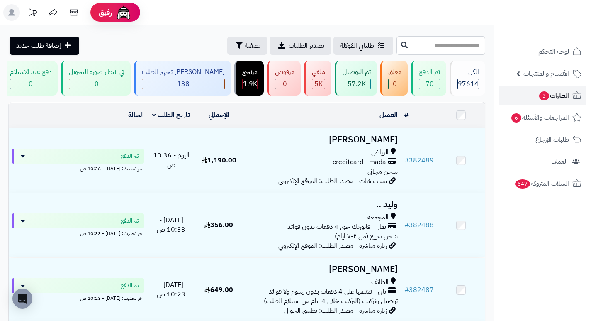
click at [569, 95] on span "الطلبات 3" at bounding box center [554, 96] width 31 height 12
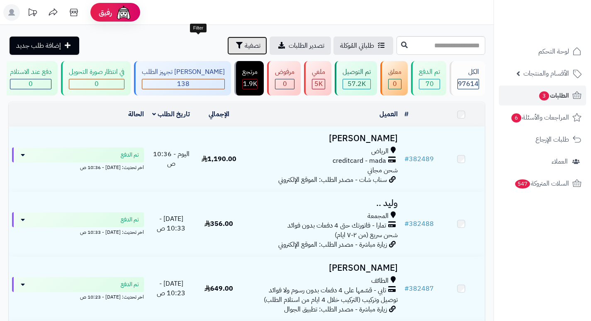
click at [245, 46] on span "تصفية" at bounding box center [253, 46] width 16 height 10
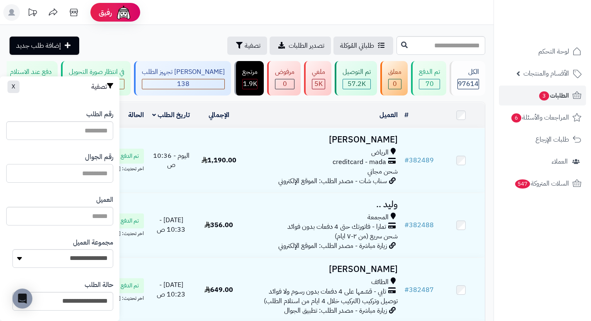
paste input "*********"
type input "*********"
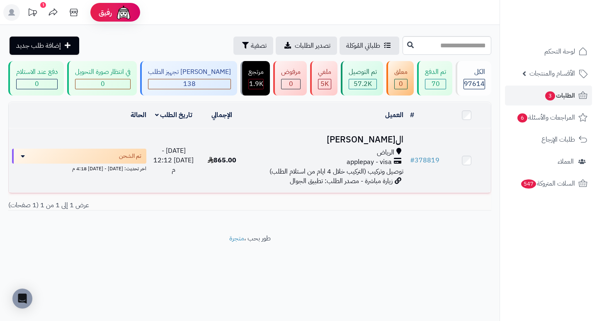
click at [381, 144] on h3 "الجوهرة عبدالله" at bounding box center [326, 140] width 154 height 10
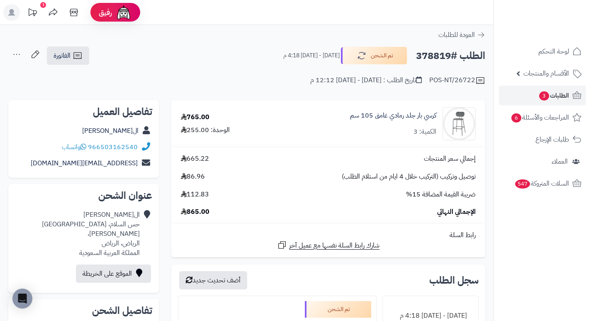
click at [437, 59] on h2 "الطلب #378819" at bounding box center [450, 55] width 69 height 17
click at [436, 59] on h2 "الطلب #378819" at bounding box center [450, 55] width 69 height 17
copy h2 "378819"
click at [555, 185] on span "السلات المتروكة 547" at bounding box center [541, 184] width 55 height 12
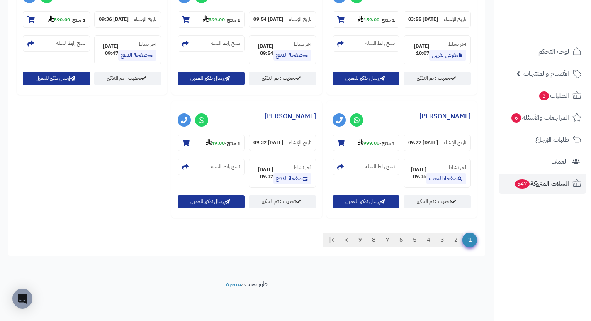
scroll to position [925, 0]
click at [358, 237] on link "9" at bounding box center [360, 239] width 14 height 15
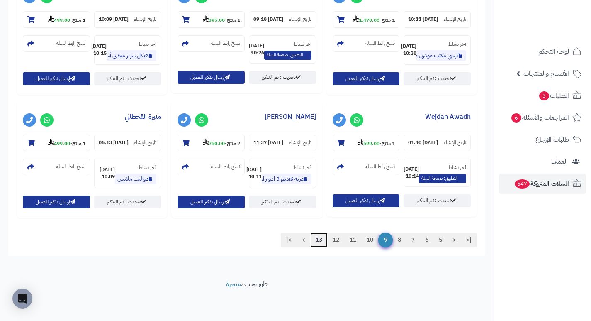
click at [316, 244] on link "13" at bounding box center [318, 239] width 17 height 15
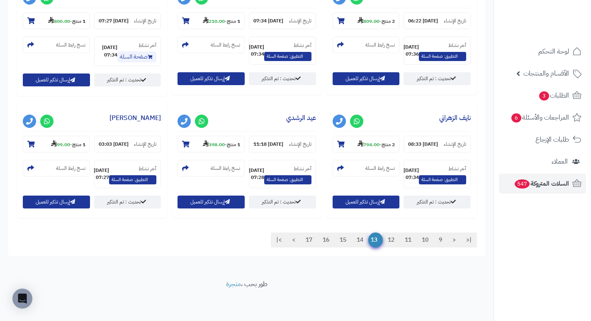
scroll to position [1002, 0]
click at [344, 240] on link "15" at bounding box center [342, 239] width 17 height 15
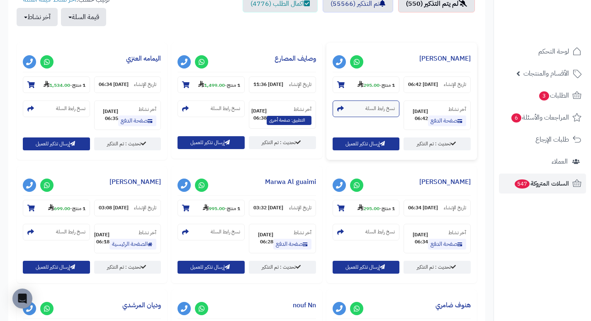
scroll to position [332, 0]
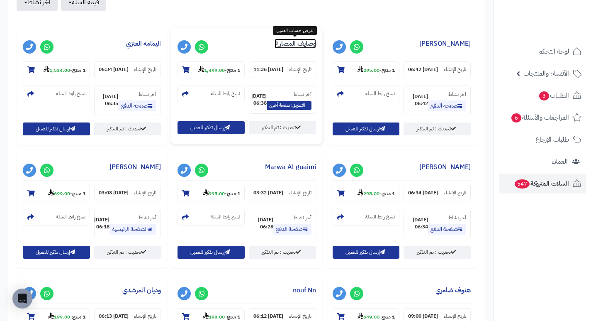
click at [294, 43] on link "وصايف المصارع" at bounding box center [295, 44] width 41 height 10
click at [293, 46] on link "وصايف المصارع" at bounding box center [295, 44] width 41 height 10
click at [291, 45] on link "وصايف المصارع" at bounding box center [295, 44] width 41 height 10
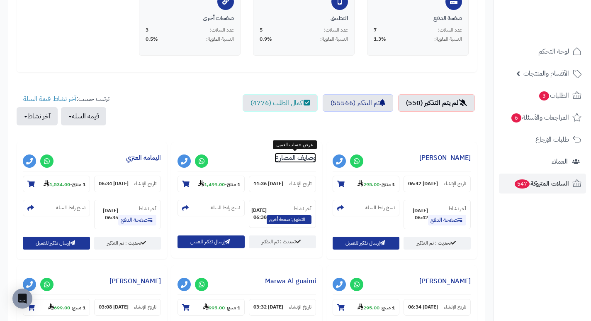
scroll to position [207, 0]
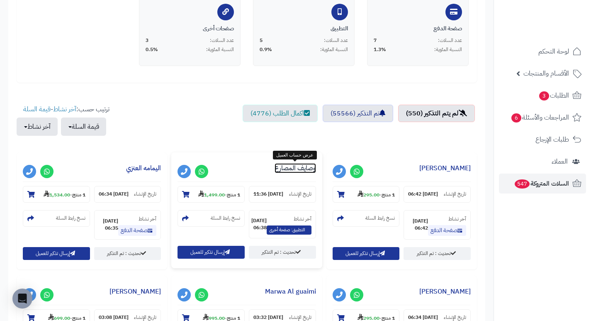
click at [298, 168] on link "وصايف المصارع" at bounding box center [295, 168] width 41 height 10
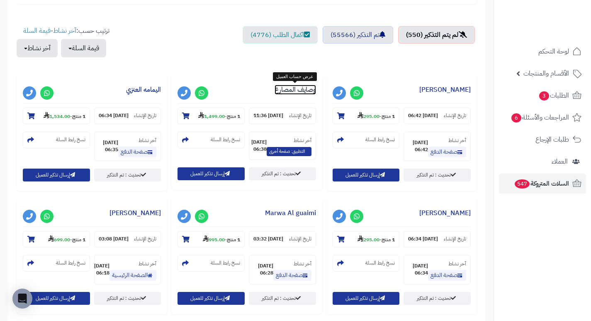
scroll to position [290, 0]
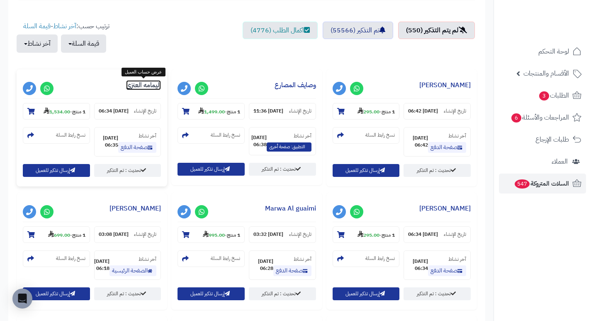
click at [149, 84] on link "اليمامه العنزي" at bounding box center [143, 85] width 35 height 10
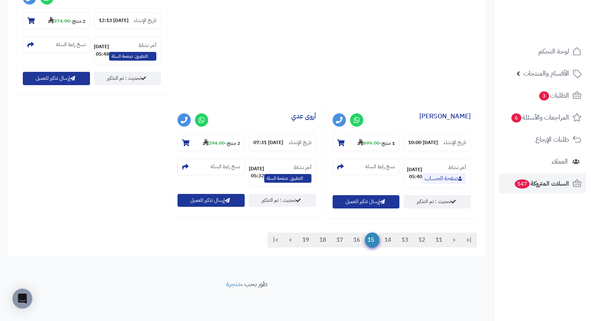
scroll to position [964, 0]
click at [419, 111] on link "نسرين الخلاوي" at bounding box center [444, 116] width 51 height 10
click at [354, 240] on link "16" at bounding box center [356, 239] width 17 height 15
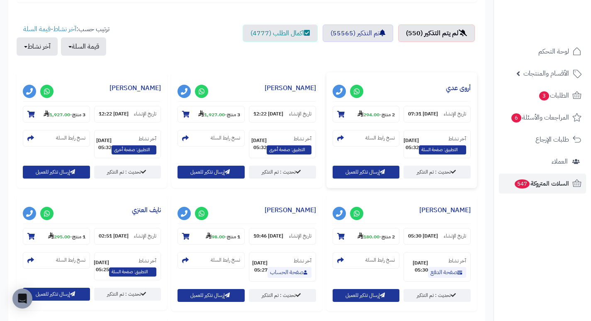
scroll to position [290, 0]
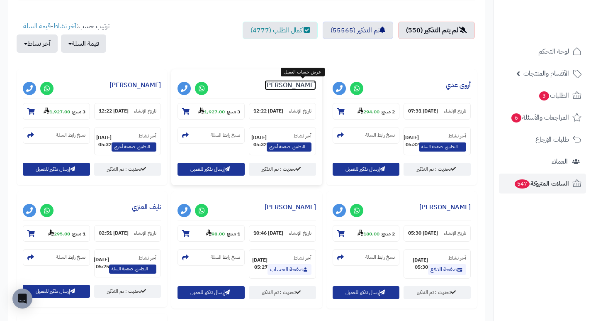
click at [297, 88] on link "ريم الحربي" at bounding box center [290, 85] width 51 height 10
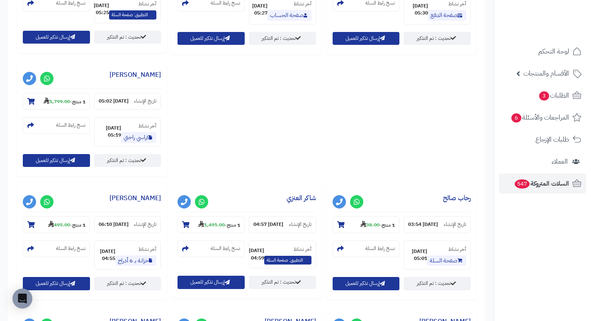
scroll to position [539, 0]
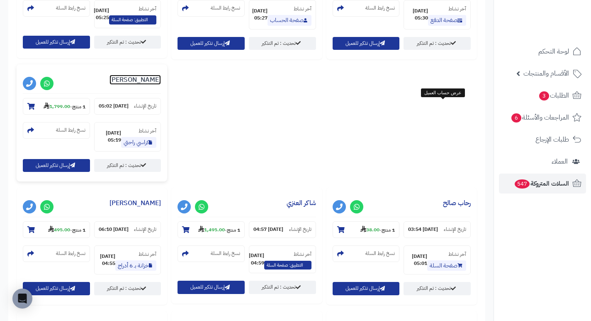
click at [161, 85] on link "Aljawhara Alrwaili" at bounding box center [135, 80] width 51 height 10
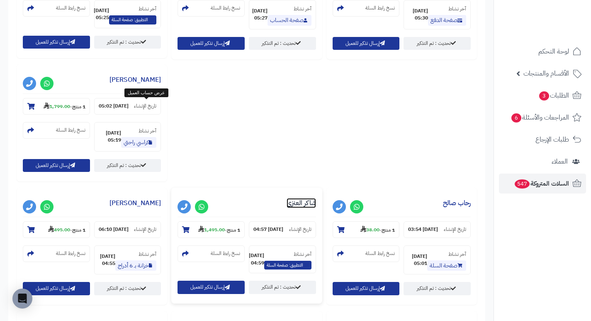
click at [287, 198] on link "شاكر العنزي" at bounding box center [301, 203] width 29 height 10
click at [492, 215] on div "تم إرسال التذكيرات بنجاح ! × السلات المتروكة حملات التذكير التلقائية الاحصائيات…" at bounding box center [247, 55] width 494 height 1068
click at [496, 216] on nav "لوحة التحكم الأقسام والمنتجات المنتجات الأقسام الماركات مواصفات المنتجات مواصفا…" at bounding box center [543, 170] width 98 height 321
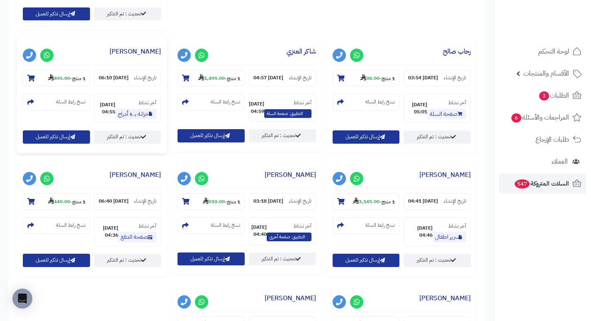
scroll to position [705, 0]
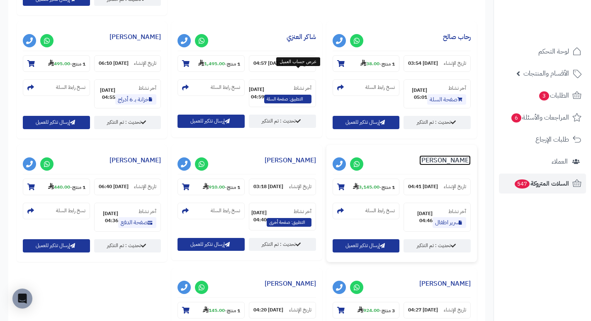
click at [419, 155] on link "رضوان الرشيد" at bounding box center [444, 160] width 51 height 10
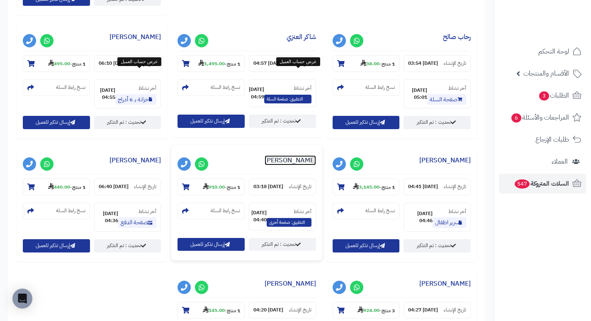
click at [265, 155] on link "Noura Alfaisal" at bounding box center [290, 160] width 51 height 10
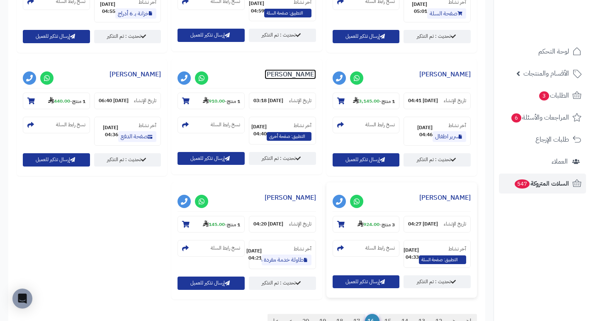
scroll to position [810, 0]
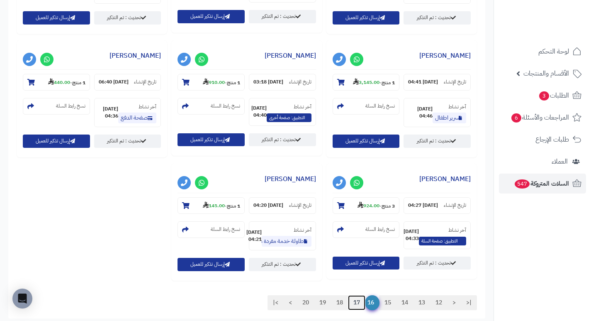
click at [357, 295] on link "17" at bounding box center [356, 302] width 17 height 15
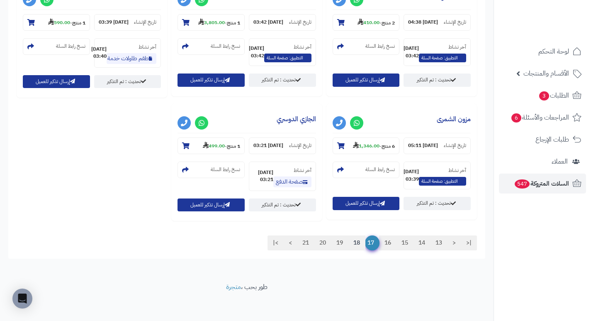
scroll to position [938, 0]
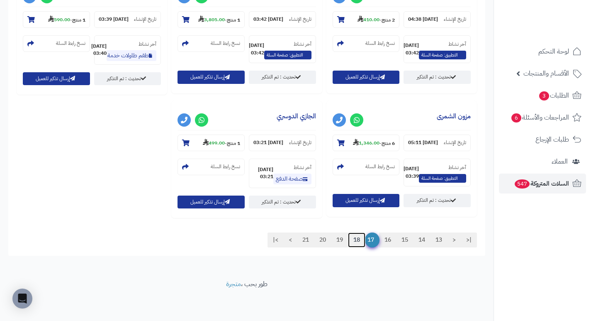
click at [356, 240] on link "18" at bounding box center [356, 239] width 17 height 15
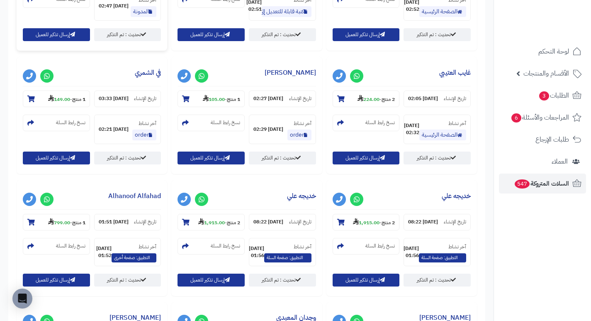
scroll to position [552, 0]
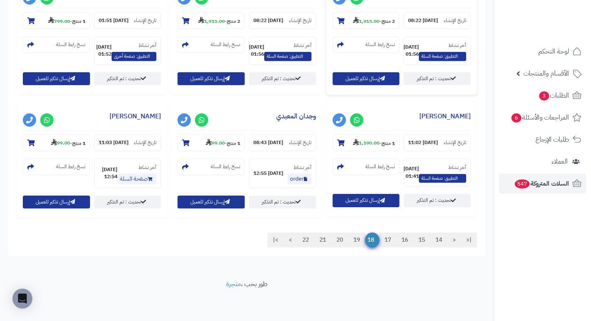
scroll to position [801, 0]
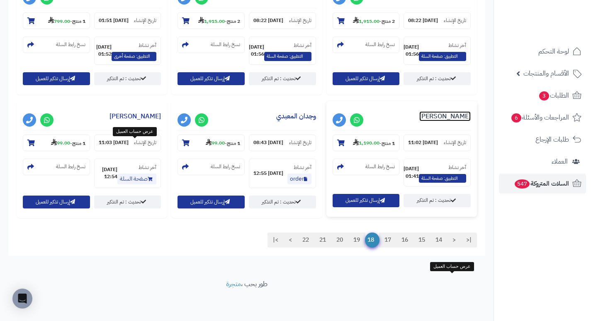
click at [458, 111] on link "Areej Alajmi" at bounding box center [444, 116] width 51 height 10
click at [352, 240] on link "19" at bounding box center [356, 239] width 17 height 15
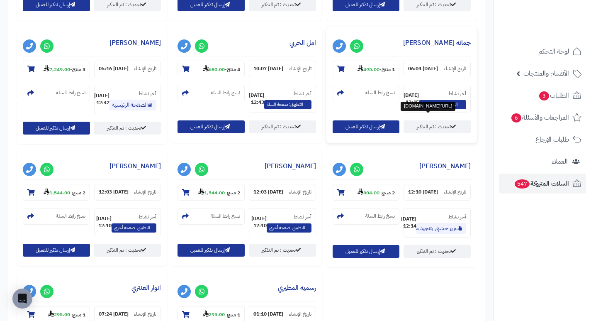
scroll to position [456, 0]
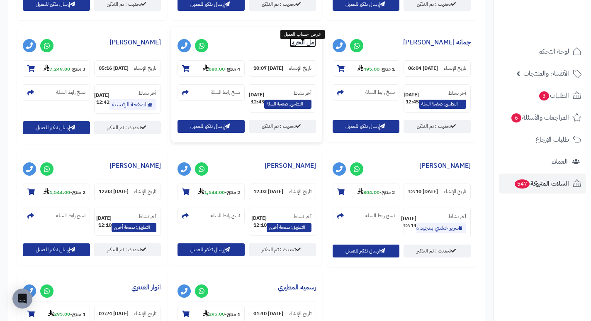
click at [305, 47] on link "امل الحربي" at bounding box center [303, 42] width 27 height 10
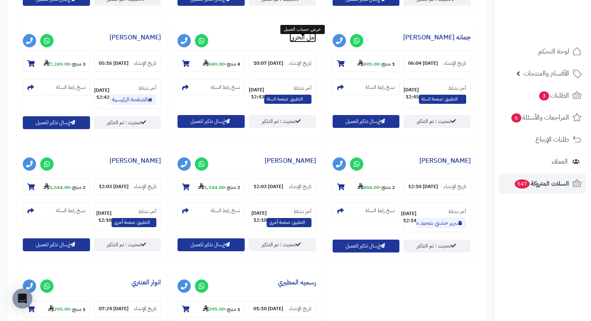
scroll to position [303, 0]
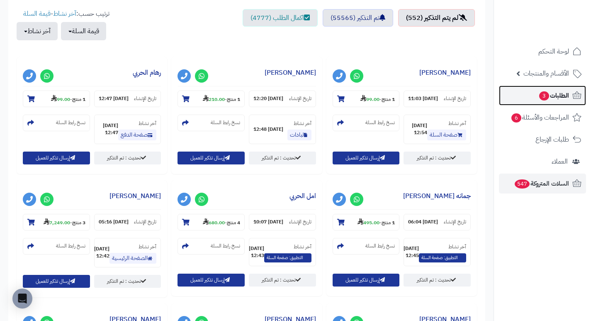
click at [549, 97] on span "الطلبات 3" at bounding box center [554, 96] width 31 height 12
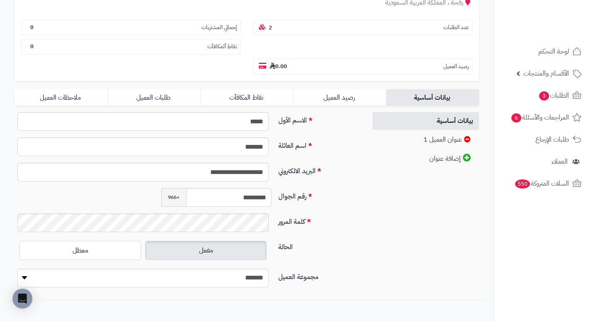
scroll to position [124, 0]
click at [251, 198] on input "*********" at bounding box center [229, 197] width 86 height 19
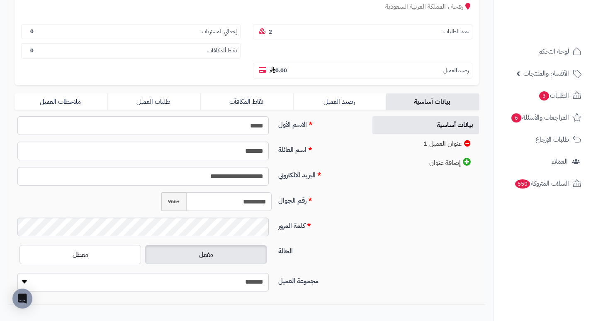
scroll to position [124, 0]
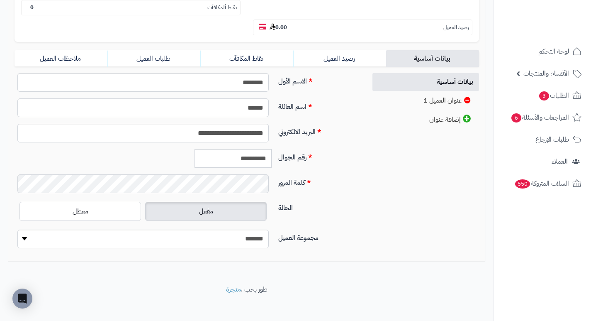
scroll to position [166, 0]
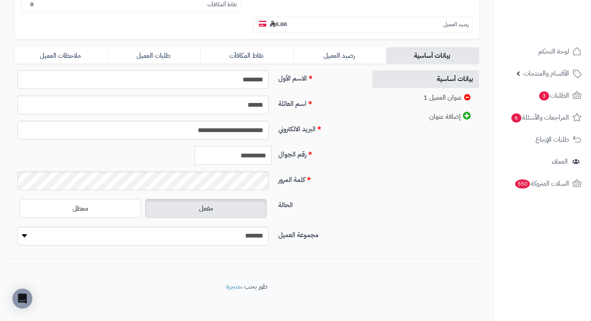
click at [246, 161] on input "**********" at bounding box center [233, 155] width 77 height 19
click at [362, 179] on label "كلمة المرور" at bounding box center [319, 177] width 88 height 13
drag, startPoint x: 362, startPoint y: 179, endPoint x: 375, endPoint y: 205, distance: 28.9
click at [375, 205] on div "**********" at bounding box center [246, 161] width 477 height 182
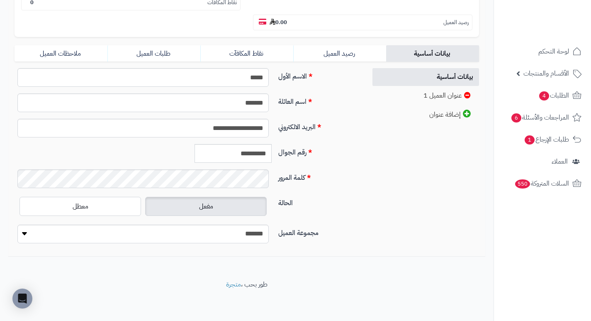
scroll to position [168, 0]
click at [253, 154] on input "**********" at bounding box center [233, 153] width 77 height 19
click at [249, 156] on input "*********" at bounding box center [229, 153] width 86 height 19
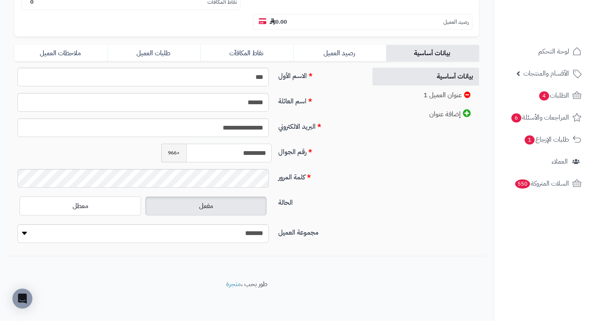
click at [249, 156] on input "*********" at bounding box center [229, 153] width 86 height 19
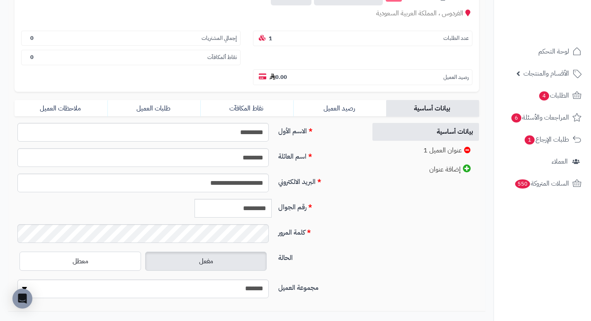
scroll to position [166, 0]
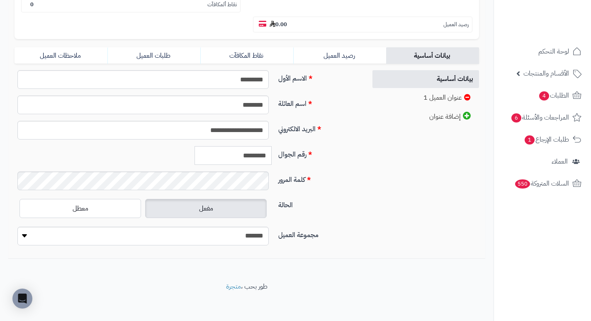
click at [254, 156] on input "*********" at bounding box center [233, 155] width 77 height 19
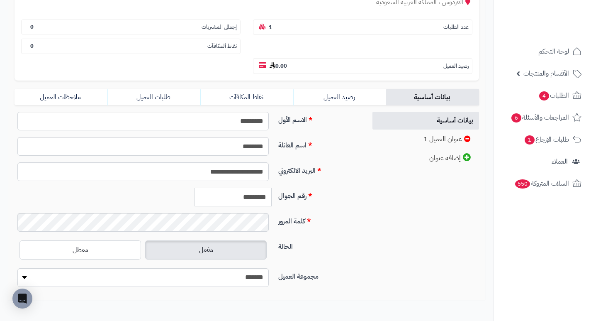
scroll to position [0, 0]
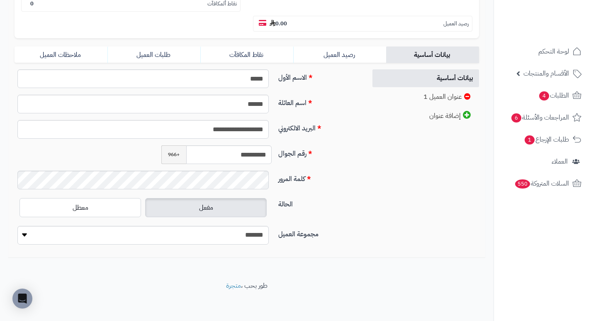
scroll to position [168, 0]
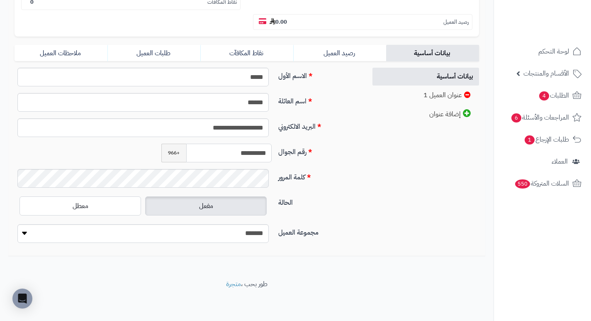
click at [254, 155] on input "**********" at bounding box center [229, 153] width 86 height 19
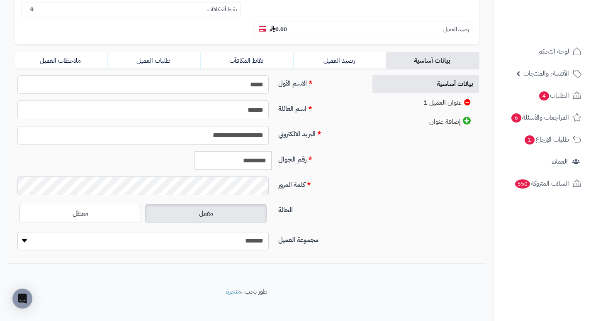
scroll to position [168, 0]
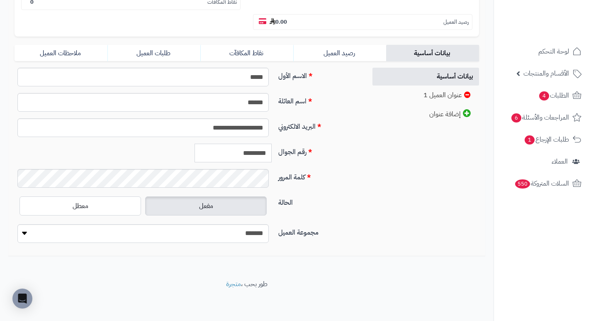
click at [255, 154] on input "*********" at bounding box center [233, 153] width 77 height 19
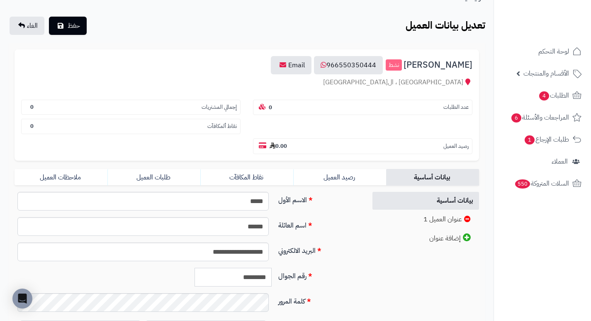
scroll to position [44, 0]
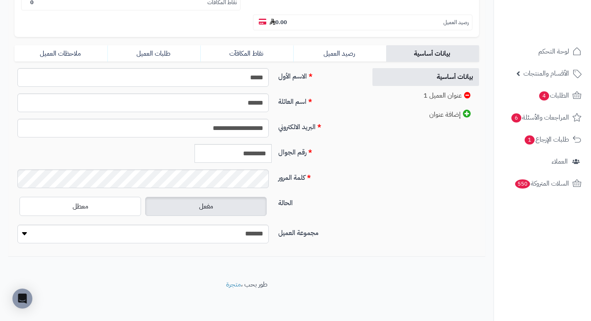
scroll to position [168, 0]
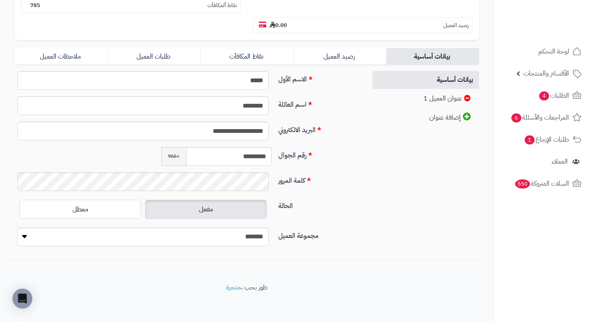
scroll to position [166, 0]
click at [253, 156] on input "*********" at bounding box center [229, 155] width 86 height 19
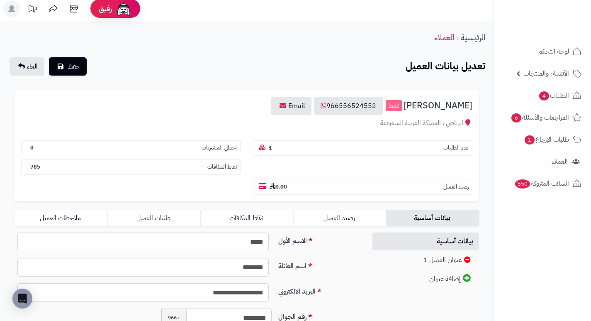
scroll to position [0, 0]
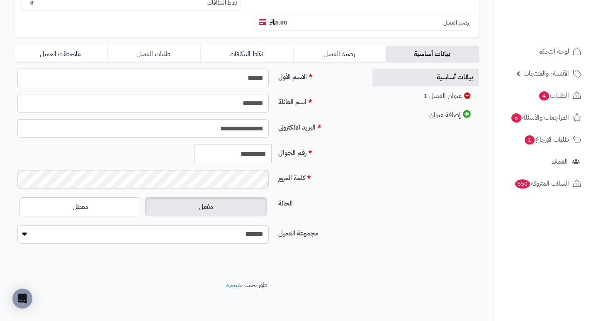
scroll to position [168, 0]
click at [250, 158] on input "**********" at bounding box center [233, 153] width 77 height 19
click at [245, 155] on input "**********" at bounding box center [229, 153] width 86 height 19
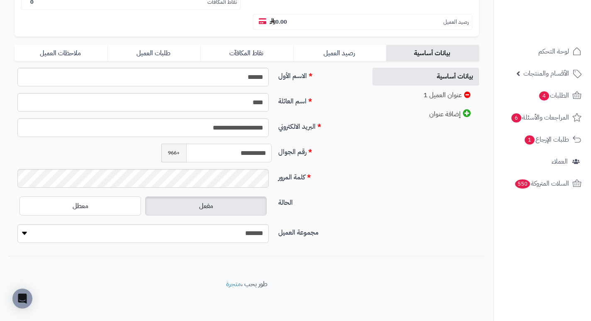
click at [245, 155] on input "**********" at bounding box center [229, 153] width 86 height 19
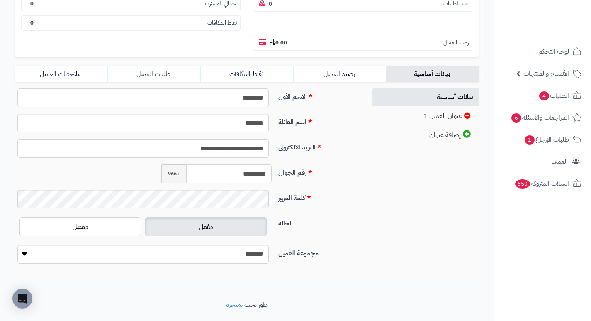
scroll to position [168, 0]
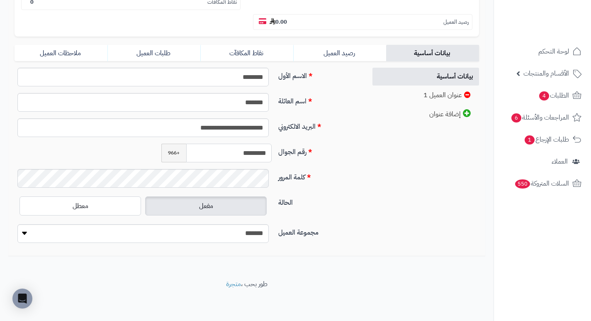
click at [239, 154] on input "*********" at bounding box center [229, 153] width 86 height 19
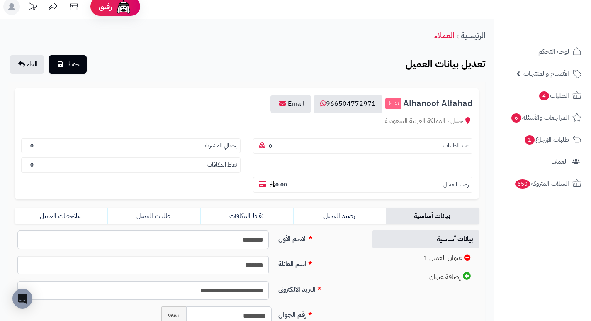
scroll to position [0, 0]
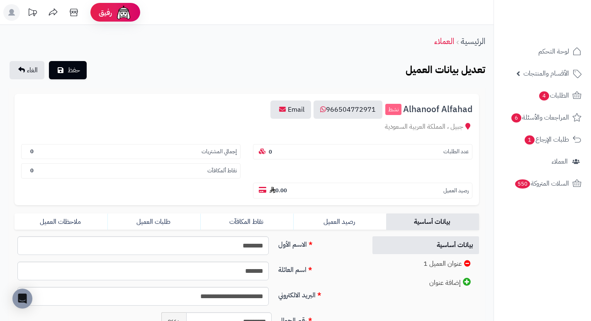
drag, startPoint x: 240, startPoint y: 56, endPoint x: 223, endPoint y: 48, distance: 18.6
click at [223, 48] on div "الرئيسية العملاء" at bounding box center [247, 41] width 494 height 23
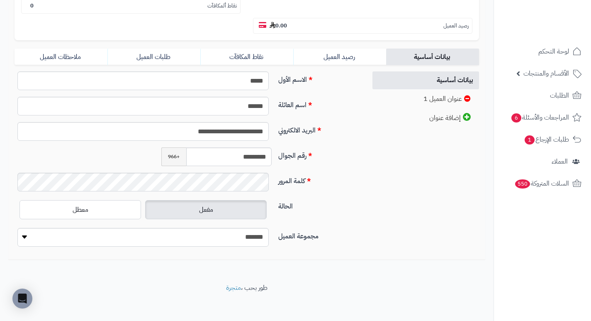
scroll to position [168, 0]
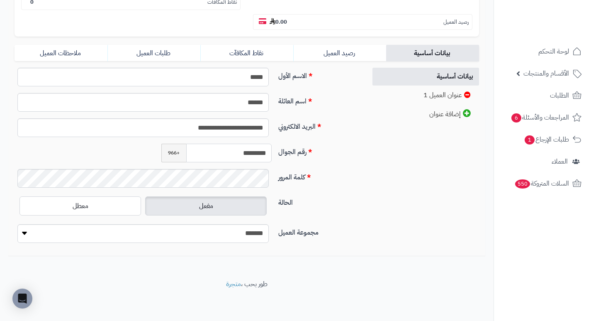
click at [248, 156] on input "*********" at bounding box center [229, 153] width 86 height 19
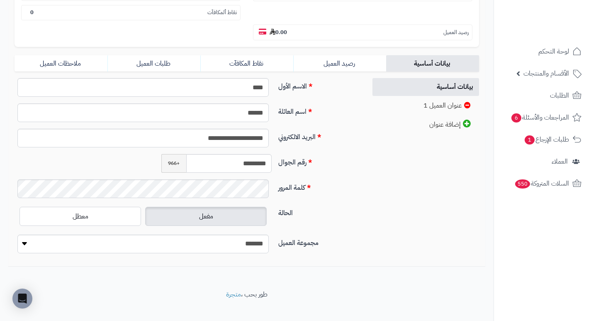
scroll to position [168, 0]
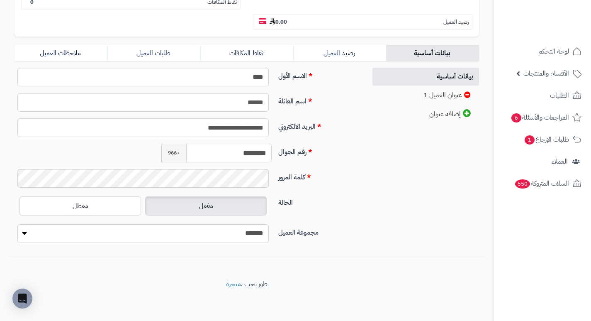
click at [258, 151] on input "*********" at bounding box center [229, 153] width 86 height 19
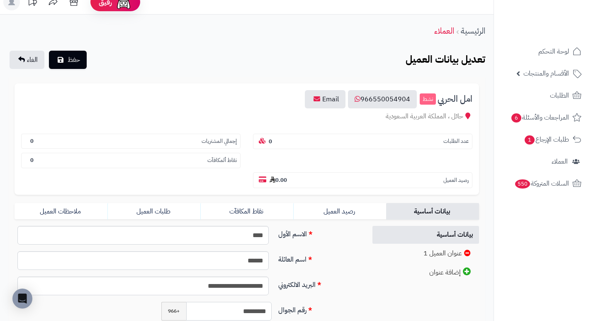
scroll to position [0, 0]
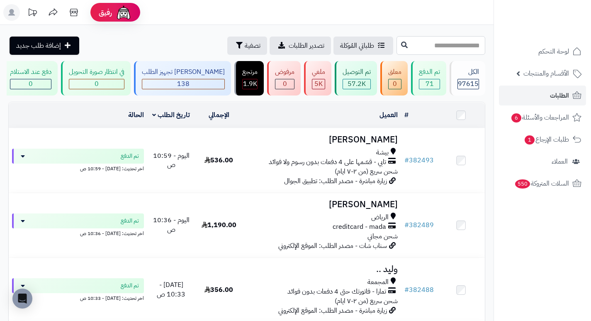
click at [425, 40] on input "text" at bounding box center [441, 45] width 89 height 19
type input "******"
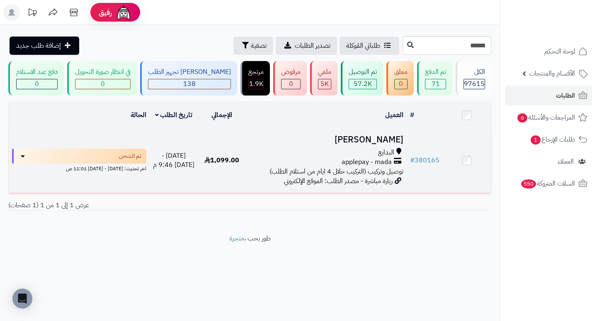
click at [385, 144] on h3 "رهف المطيري" at bounding box center [326, 140] width 154 height 10
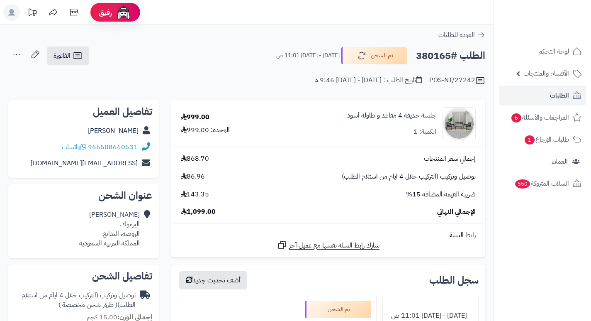
click at [426, 55] on h2 "الطلب #380165" at bounding box center [450, 55] width 69 height 17
copy h2 "380165"
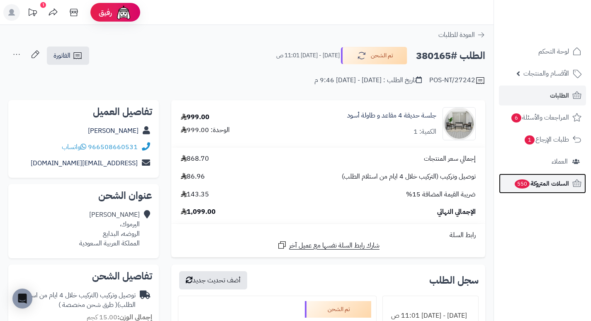
click at [545, 188] on span "السلات المتروكة 550" at bounding box center [541, 184] width 55 height 12
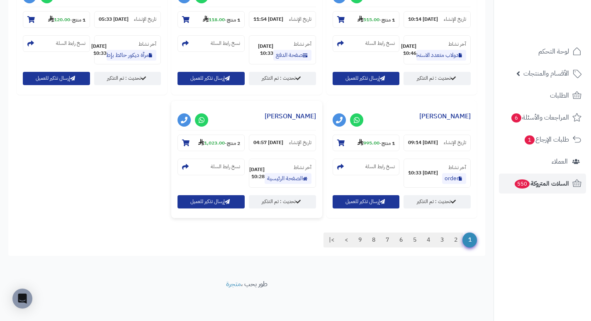
scroll to position [938, 0]
click at [356, 241] on link "9" at bounding box center [360, 239] width 14 height 15
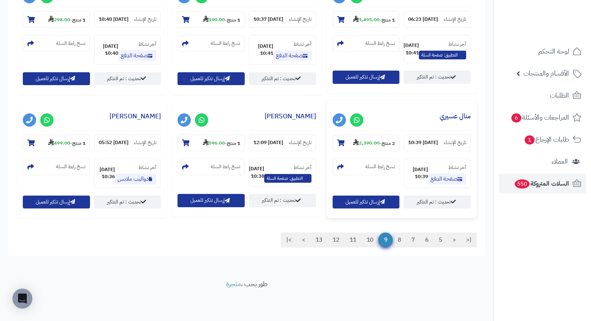
scroll to position [1047, 0]
click at [312, 241] on link "13" at bounding box center [318, 239] width 17 height 15
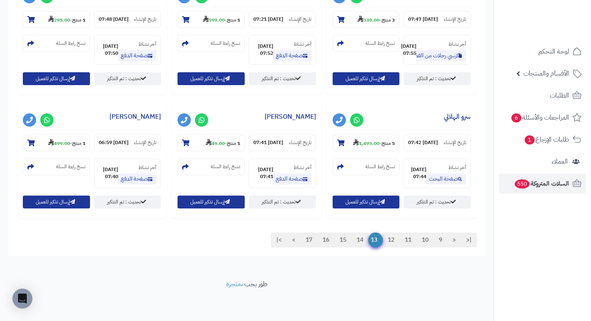
scroll to position [919, 0]
click at [308, 236] on link "17" at bounding box center [308, 239] width 17 height 15
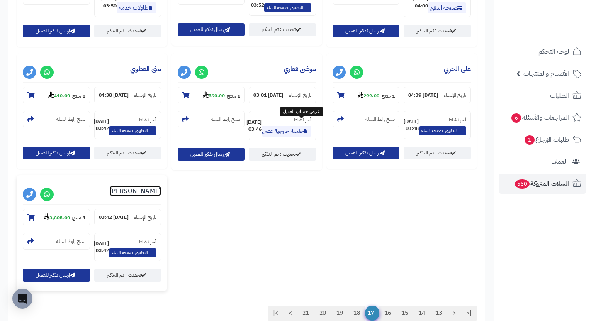
click at [161, 186] on link "عبير الرويلي" at bounding box center [135, 191] width 51 height 10
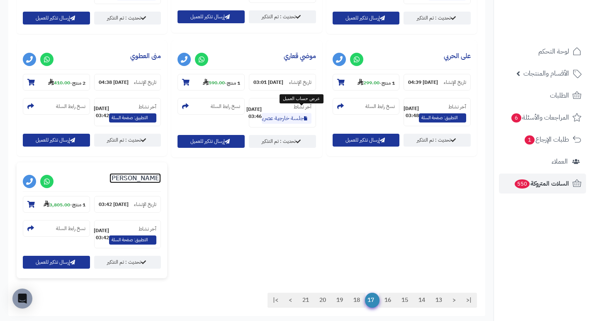
scroll to position [938, 0]
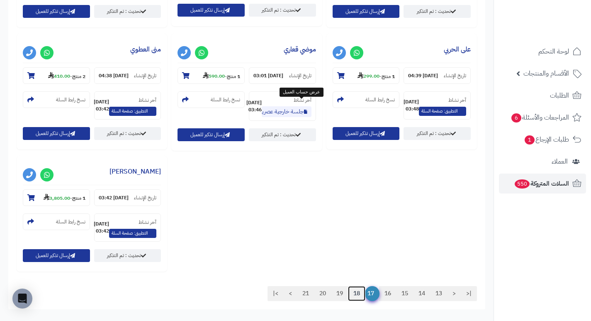
click at [356, 286] on link "18" at bounding box center [356, 293] width 17 height 15
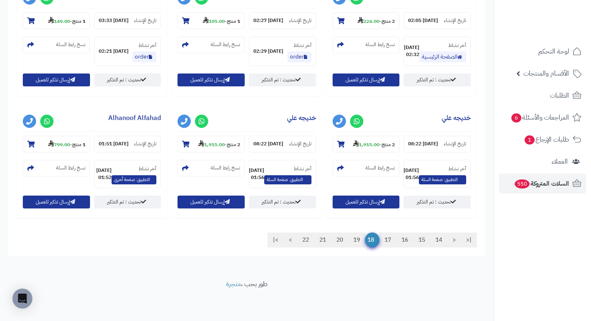
scroll to position [897, 0]
click at [316, 123] on link "خديجه علي" at bounding box center [301, 118] width 29 height 10
click at [353, 239] on link "19" at bounding box center [356, 239] width 17 height 15
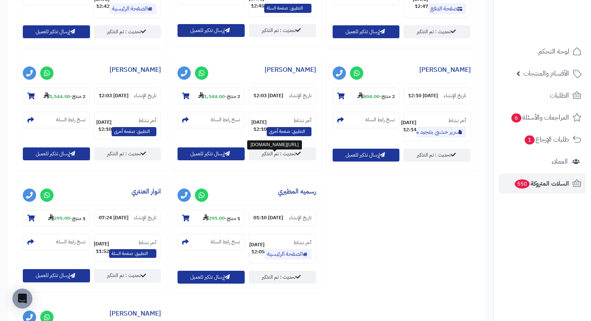
scroll to position [552, 0]
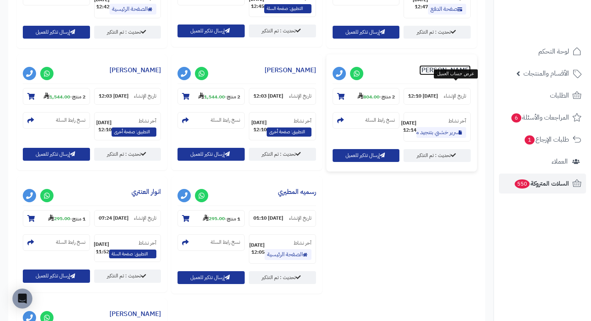
click at [452, 75] on link "سميره ناشي" at bounding box center [444, 70] width 51 height 10
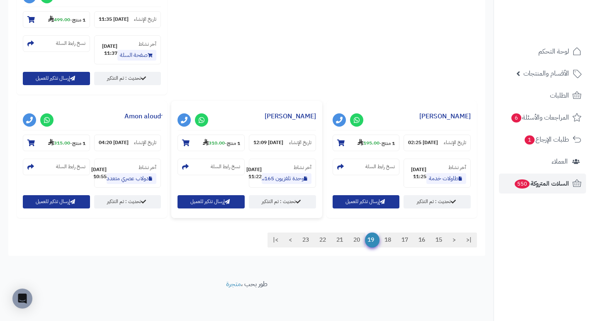
scroll to position [925, 0]
click at [354, 239] on link "20" at bounding box center [356, 239] width 17 height 15
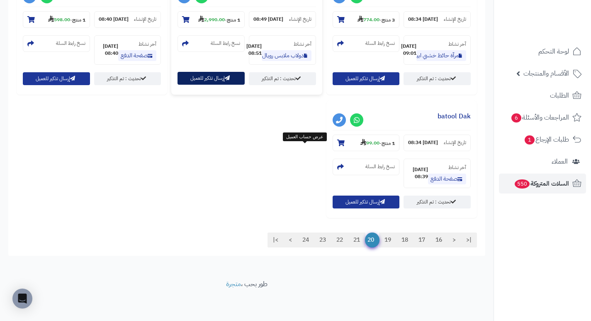
scroll to position [1040, 0]
click at [356, 240] on link "21" at bounding box center [356, 239] width 17 height 15
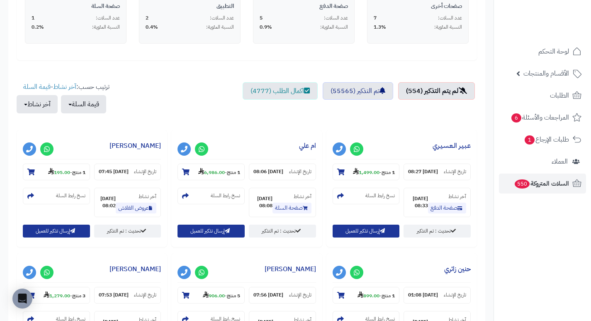
scroll to position [249, 0]
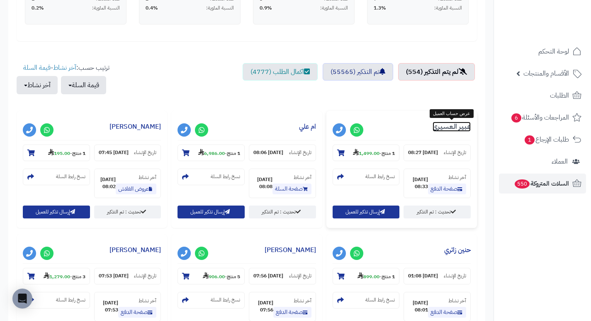
click at [456, 130] on link "عـبـيـر الـعـسـيـري" at bounding box center [452, 127] width 38 height 10
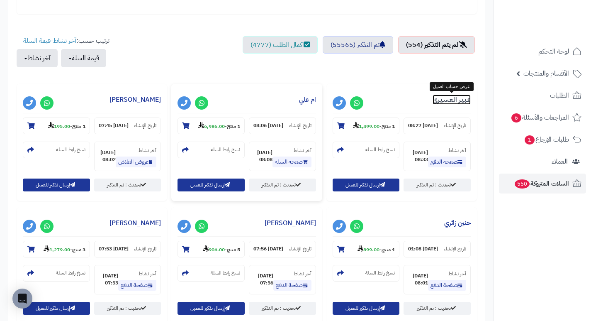
scroll to position [290, 0]
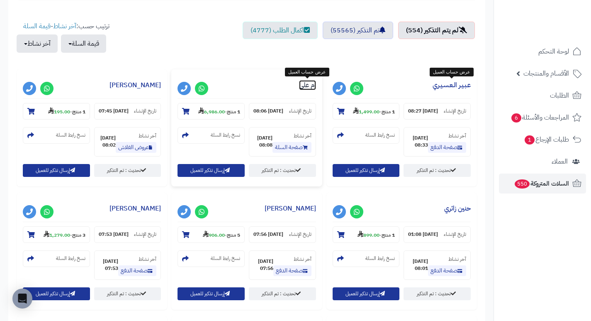
click at [312, 85] on link "ام علي" at bounding box center [307, 85] width 17 height 10
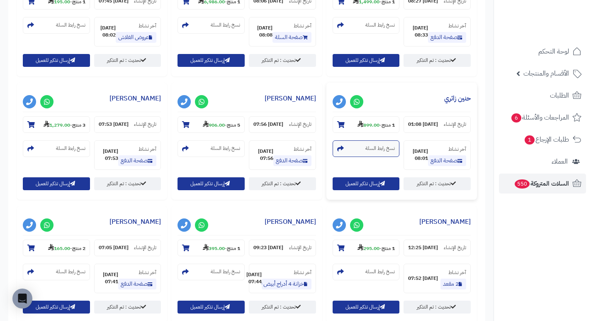
scroll to position [415, 0]
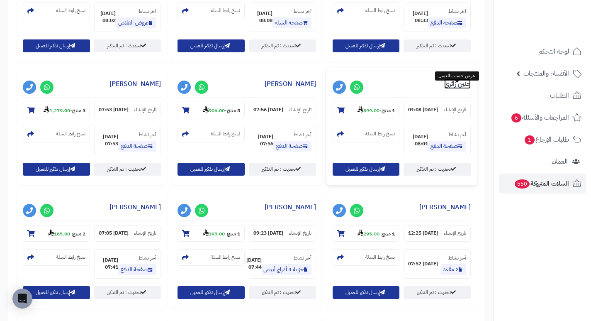
click at [456, 89] on link "حنين زائري" at bounding box center [457, 84] width 27 height 10
click at [306, 89] on link "حور خالد" at bounding box center [290, 84] width 51 height 10
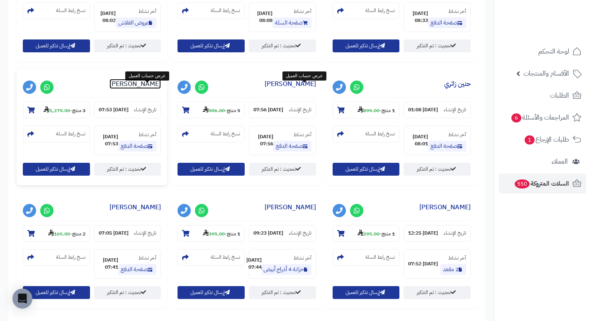
click at [154, 88] on link "فيصل وزنة" at bounding box center [135, 84] width 51 height 10
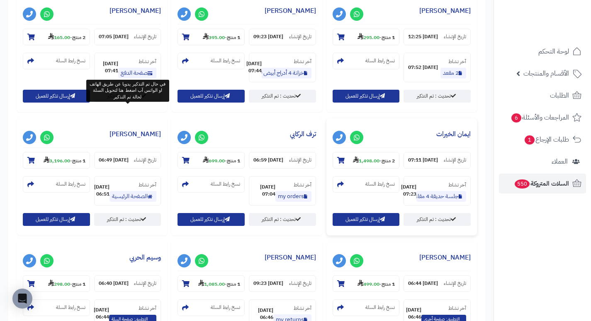
scroll to position [622, 0]
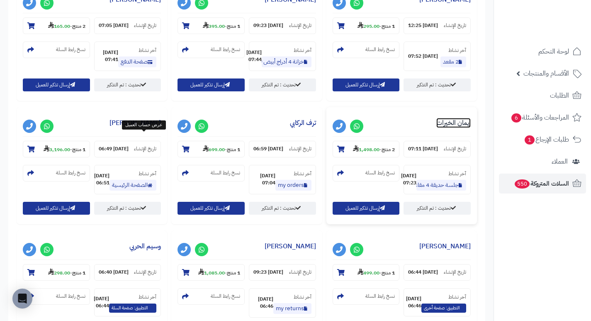
click at [436, 128] on link "ايمان الخيرات" at bounding box center [453, 123] width 34 height 10
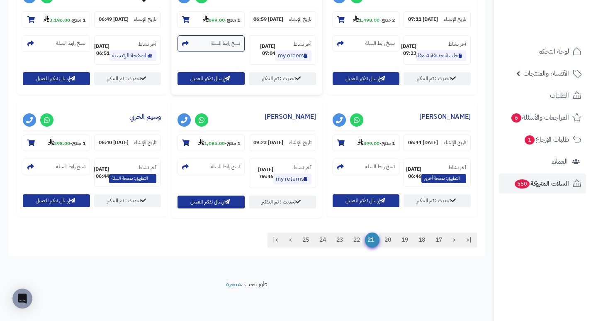
scroll to position [830, 0]
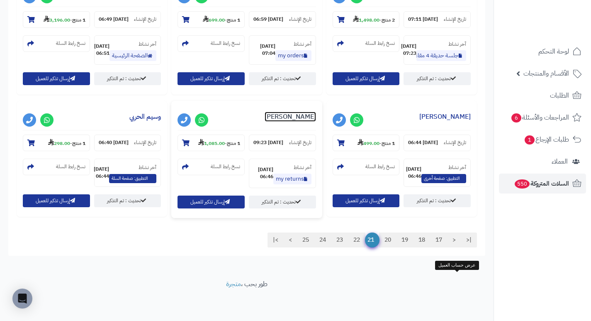
click at [316, 112] on link "محمد علي" at bounding box center [290, 117] width 51 height 10
click at [356, 239] on link "22" at bounding box center [356, 239] width 17 height 15
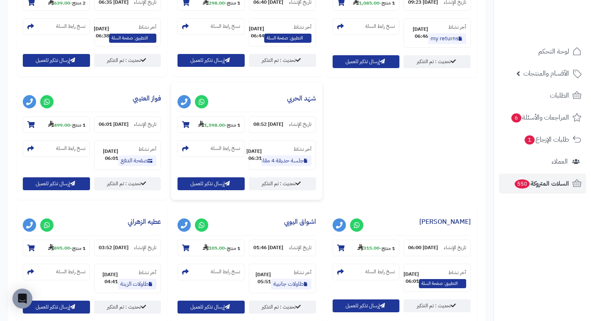
scroll to position [415, 0]
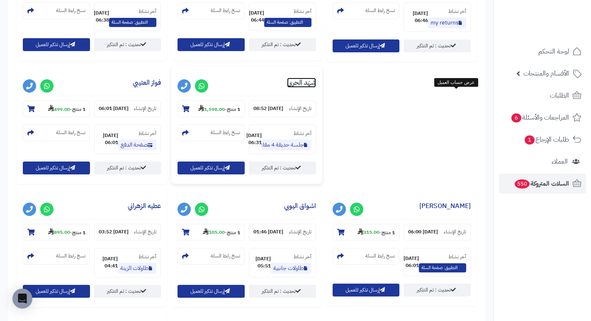
click at [316, 88] on link "شهَد الحربي" at bounding box center [301, 83] width 29 height 10
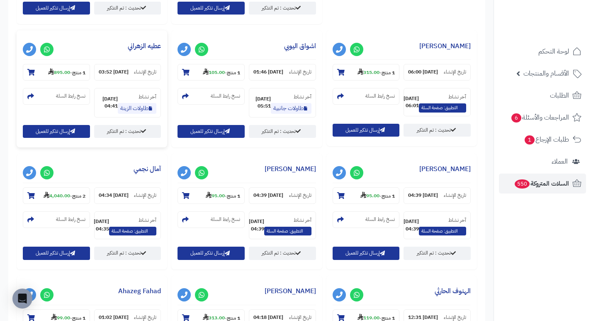
scroll to position [581, 0]
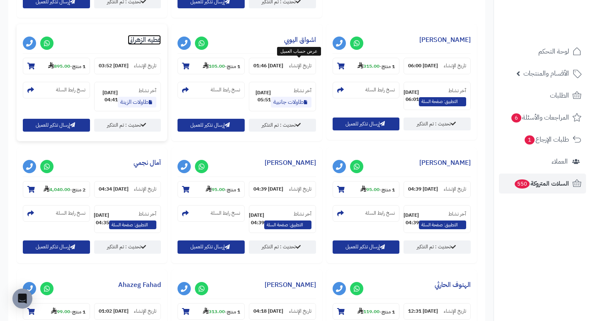
click at [161, 45] on link "عطيه الزهراني" at bounding box center [144, 40] width 33 height 10
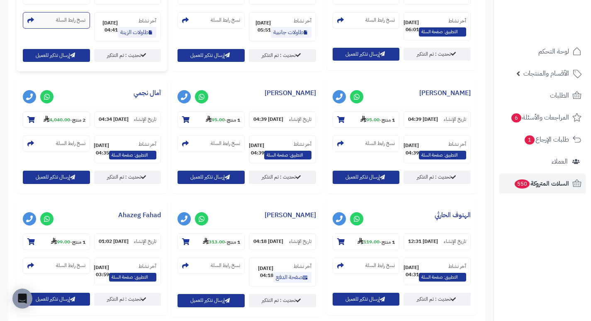
scroll to position [664, 0]
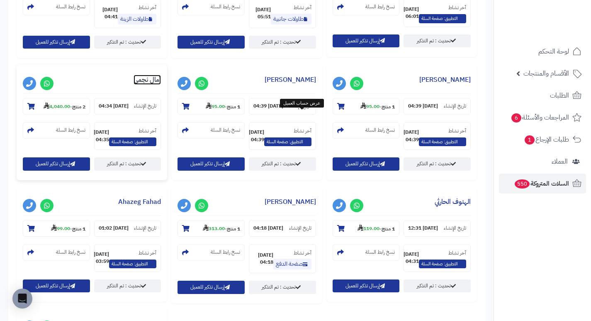
click at [161, 85] on link "آمال نجمي" at bounding box center [147, 80] width 27 height 10
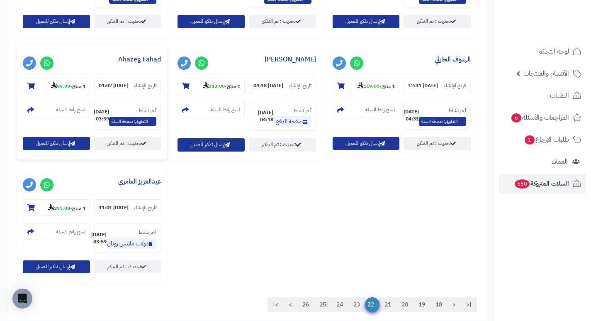
scroll to position [810, 0]
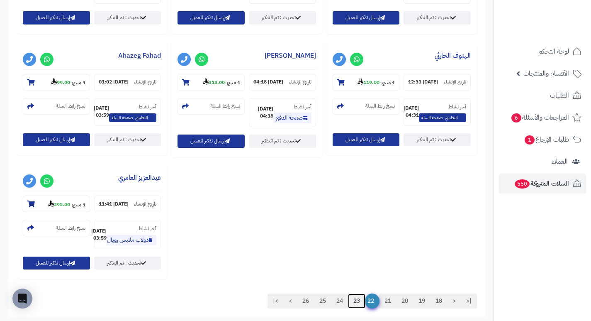
click at [351, 293] on link "23" at bounding box center [356, 300] width 17 height 15
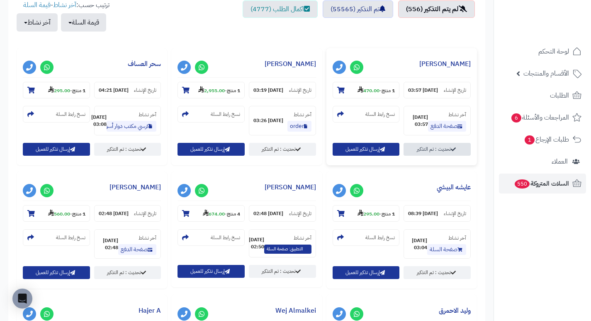
scroll to position [415, 0]
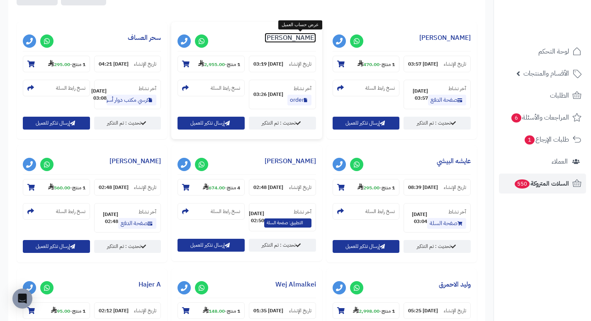
click at [299, 39] on link "[PERSON_NAME]" at bounding box center [290, 38] width 51 height 10
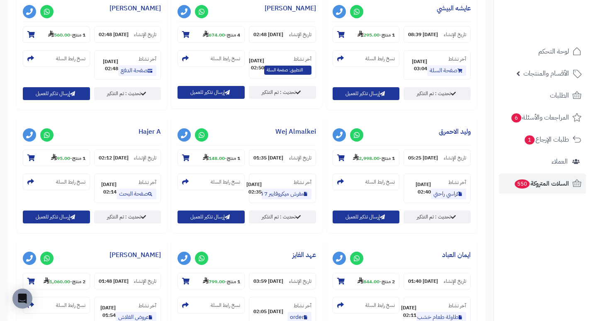
scroll to position [629, 0]
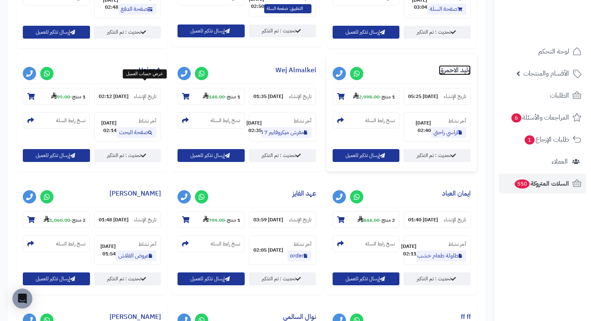
click at [439, 75] on link "وليد الاحمرق" at bounding box center [455, 70] width 32 height 10
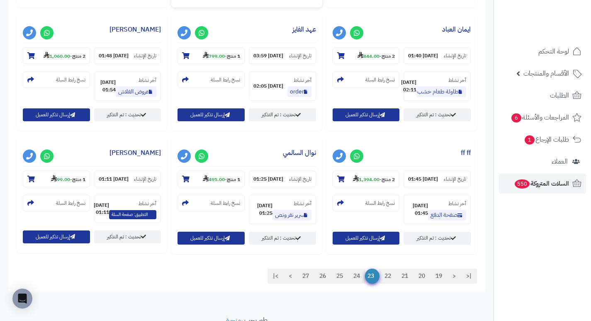
scroll to position [795, 0]
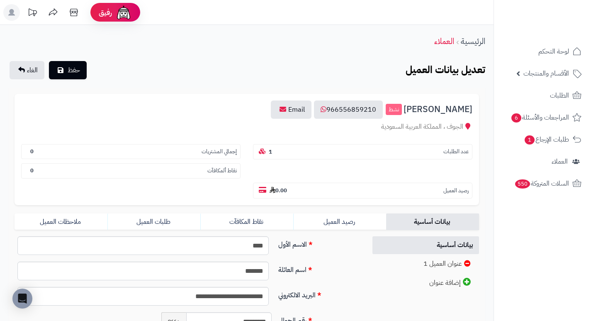
scroll to position [168, 0]
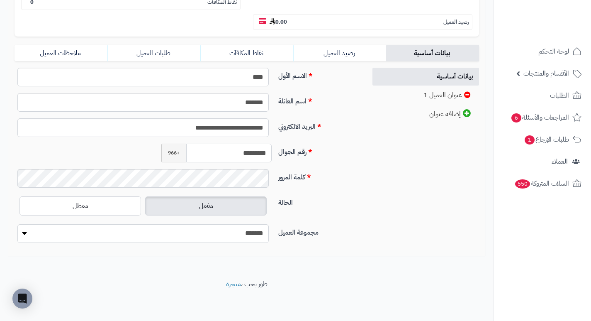
click at [264, 154] on input "*********" at bounding box center [229, 153] width 86 height 19
click at [263, 154] on input "*********" at bounding box center [229, 153] width 86 height 19
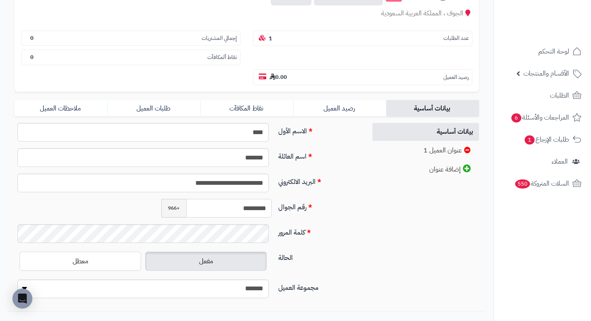
scroll to position [0, 0]
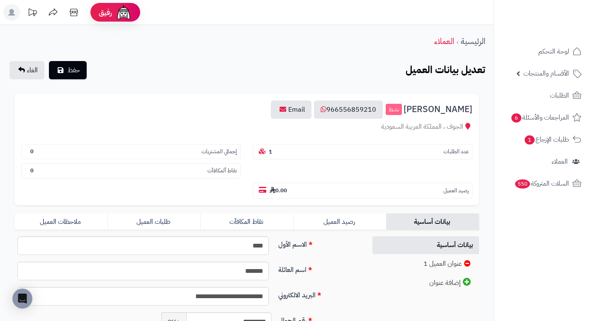
drag, startPoint x: 236, startPoint y: 73, endPoint x: 242, endPoint y: 48, distance: 25.3
click at [242, 48] on div "الرئيسية العملاء" at bounding box center [247, 41] width 494 height 23
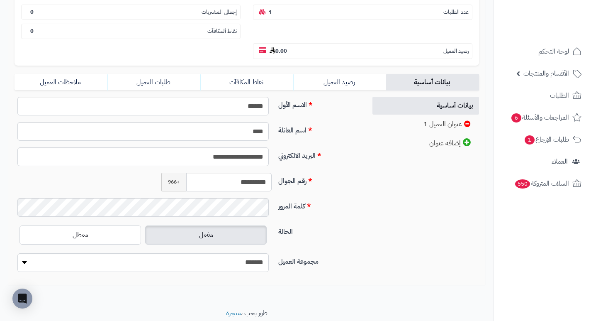
scroll to position [168, 0]
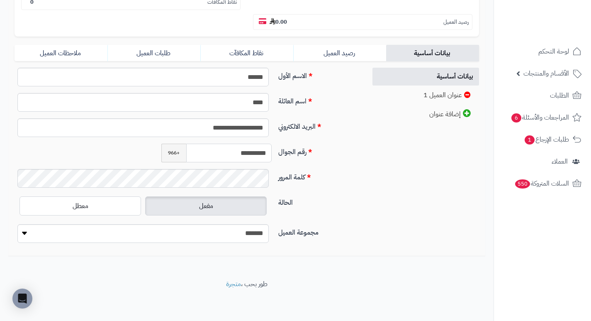
click at [255, 156] on input "**********" at bounding box center [229, 153] width 86 height 19
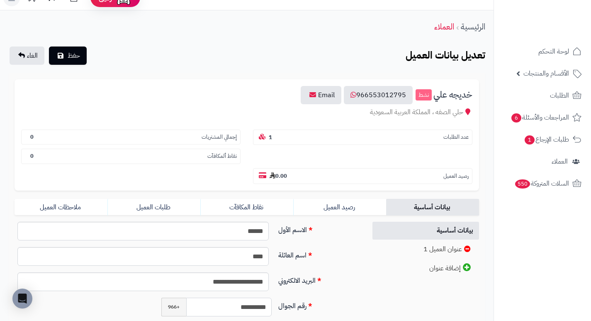
scroll to position [0, 0]
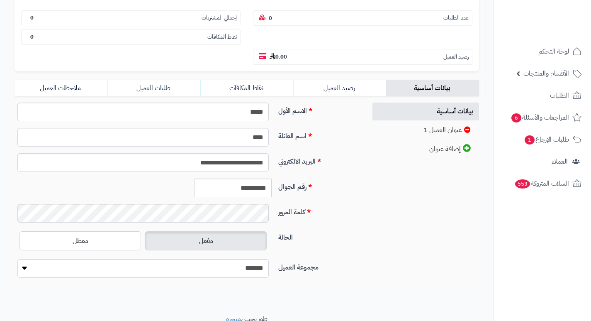
scroll to position [166, 0]
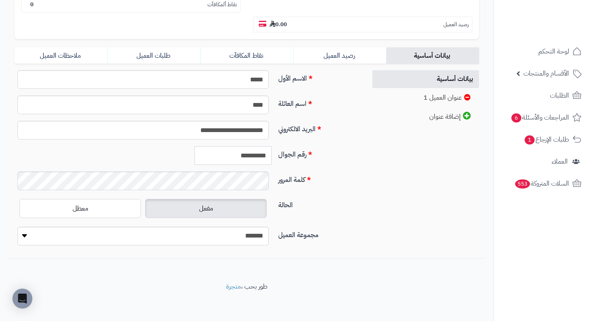
click at [252, 158] on input "**********" at bounding box center [233, 155] width 77 height 19
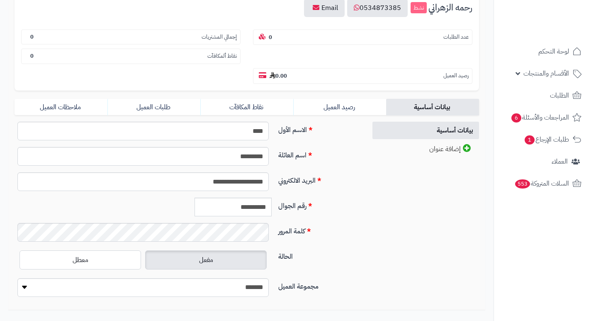
scroll to position [114, 0]
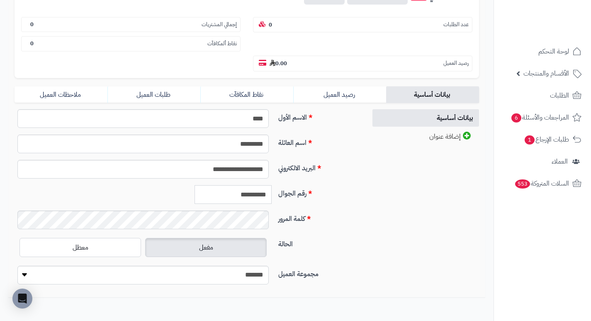
drag, startPoint x: 231, startPoint y: 193, endPoint x: 274, endPoint y: 193, distance: 43.6
click at [274, 193] on div "**********" at bounding box center [216, 194] width 117 height 19
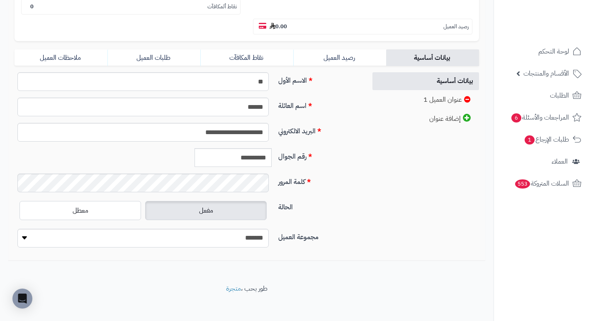
scroll to position [168, 0]
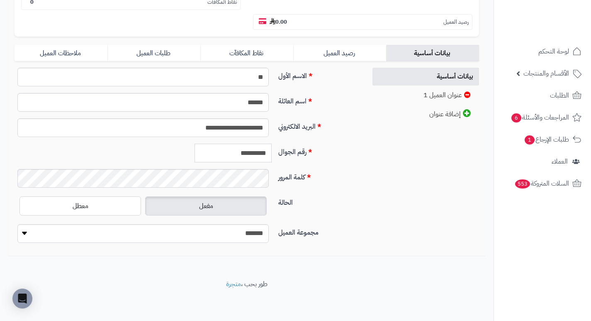
drag, startPoint x: 232, startPoint y: 153, endPoint x: 274, endPoint y: 157, distance: 43.0
click at [274, 157] on div "**********" at bounding box center [216, 153] width 117 height 19
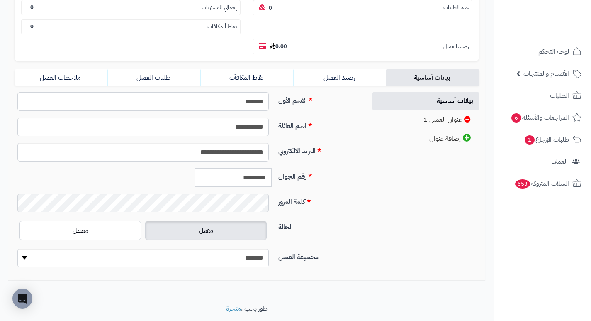
scroll to position [168, 0]
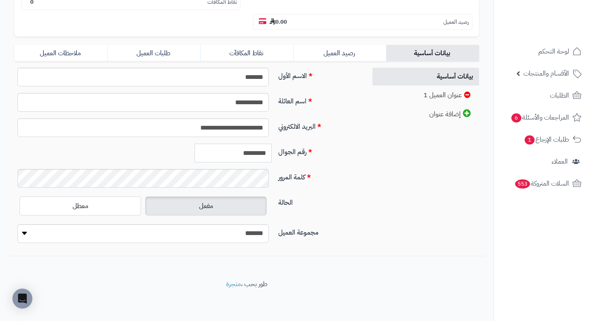
click at [238, 152] on input "*********" at bounding box center [233, 153] width 77 height 19
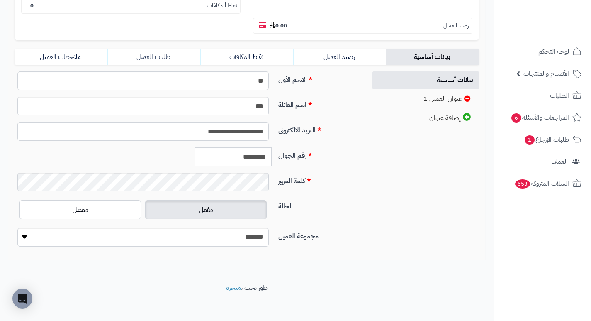
scroll to position [168, 0]
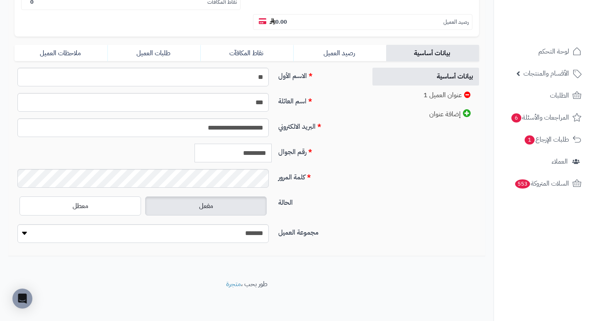
click at [253, 149] on input "*********" at bounding box center [233, 153] width 77 height 19
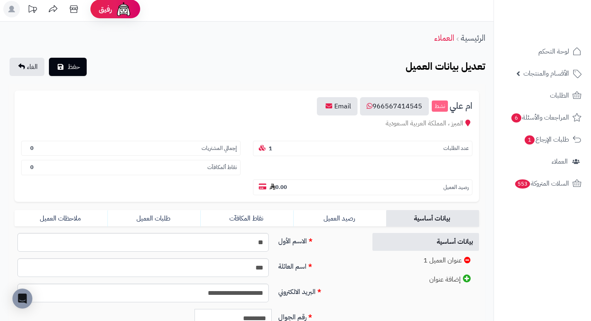
scroll to position [0, 0]
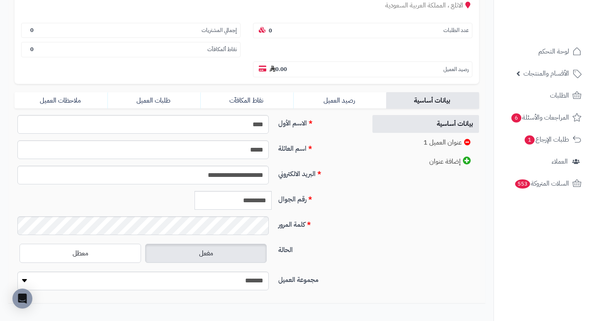
scroll to position [166, 0]
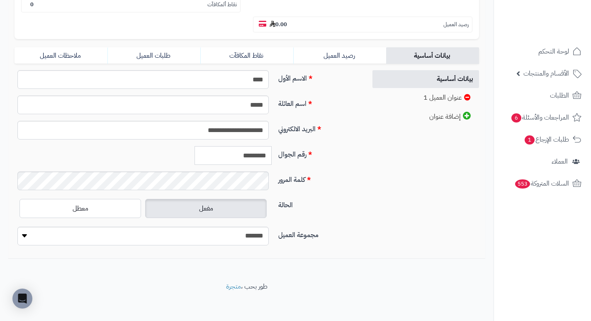
click at [227, 161] on input "*********" at bounding box center [233, 155] width 77 height 19
click at [228, 157] on input "*********" at bounding box center [233, 155] width 77 height 19
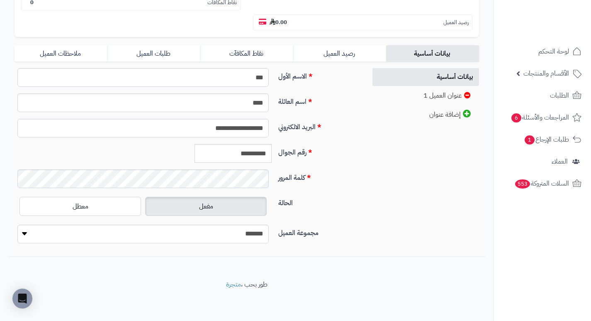
scroll to position [168, 0]
drag, startPoint x: 231, startPoint y: 149, endPoint x: 277, endPoint y: 149, distance: 45.6
click at [277, 149] on div "**********" at bounding box center [187, 156] width 352 height 25
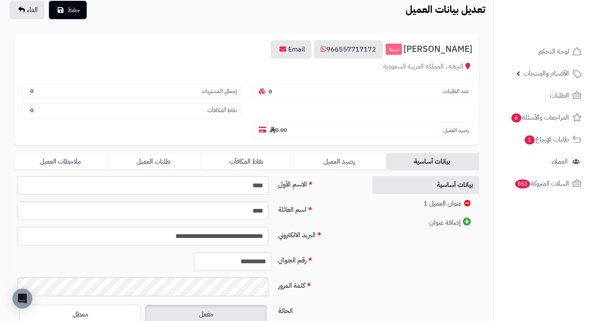
scroll to position [166, 0]
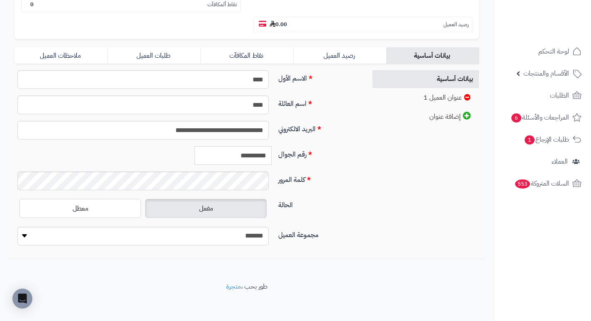
drag, startPoint x: 229, startPoint y: 152, endPoint x: 282, endPoint y: 151, distance: 52.3
click at [282, 151] on div "**********" at bounding box center [187, 158] width 352 height 25
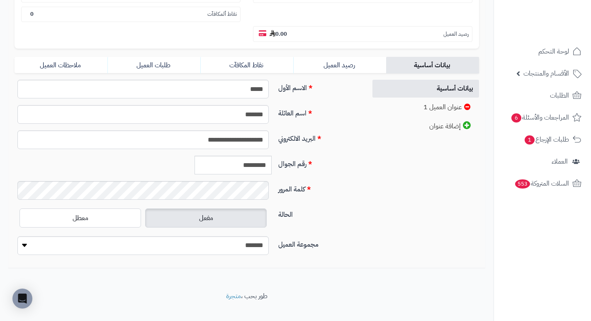
scroll to position [168, 0]
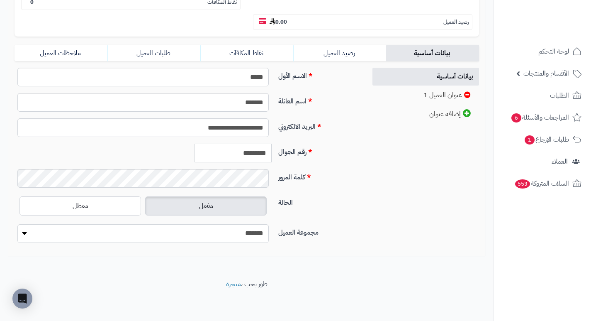
click at [247, 156] on input "*********" at bounding box center [233, 153] width 77 height 19
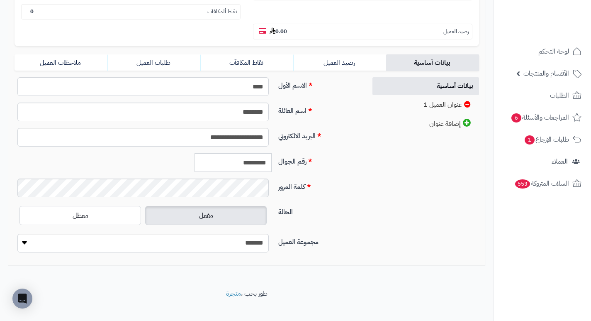
scroll to position [168, 0]
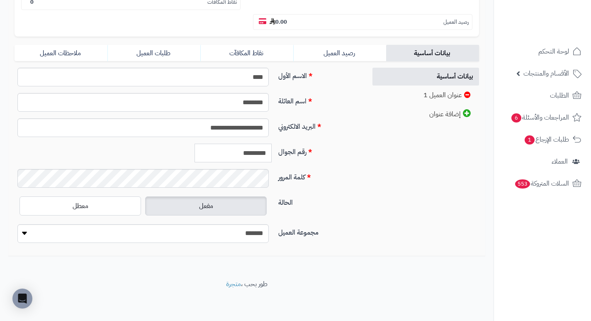
click at [241, 154] on input "*********" at bounding box center [233, 153] width 77 height 19
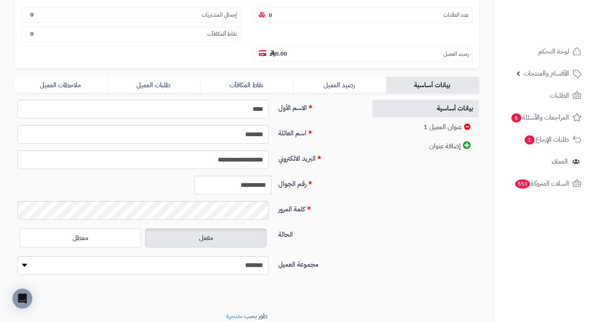
scroll to position [166, 0]
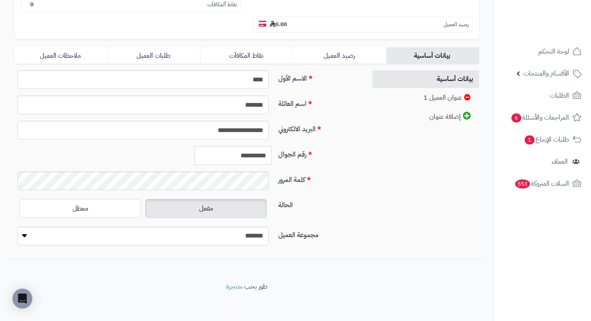
drag, startPoint x: 231, startPoint y: 155, endPoint x: 282, endPoint y: 154, distance: 51.5
click at [282, 154] on div "**********" at bounding box center [187, 158] width 352 height 25
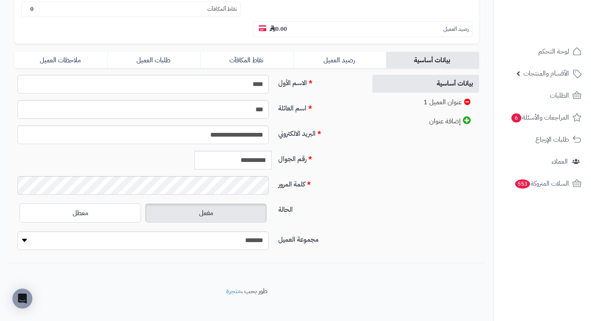
scroll to position [168, 0]
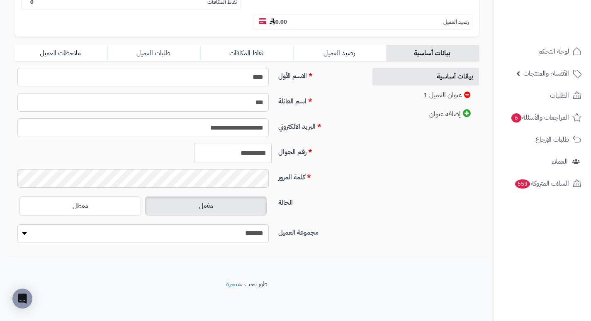
drag, startPoint x: 229, startPoint y: 151, endPoint x: 288, endPoint y: 152, distance: 58.5
click at [288, 152] on div "**********" at bounding box center [187, 156] width 352 height 25
click at [254, 155] on input "*********" at bounding box center [233, 153] width 77 height 19
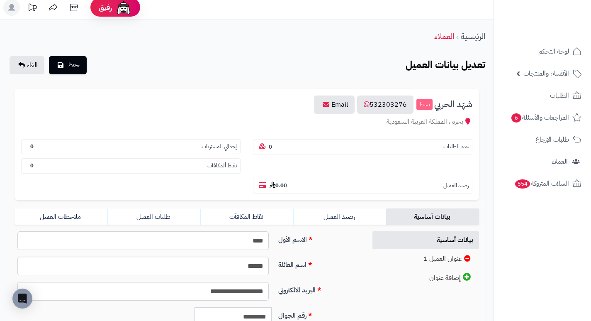
scroll to position [2, 0]
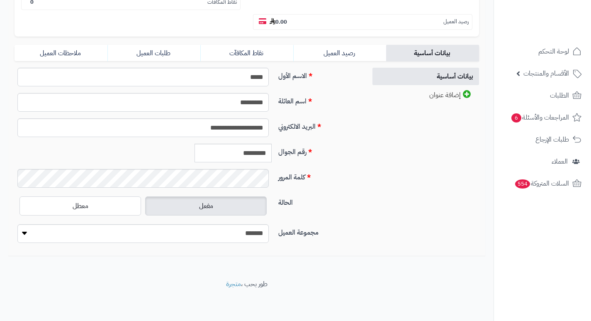
scroll to position [156, 0]
click at [236, 155] on input "*********" at bounding box center [233, 153] width 77 height 19
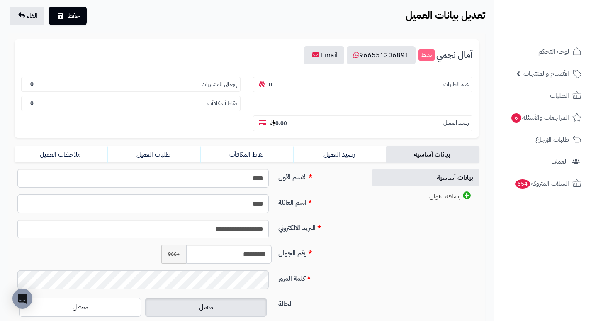
scroll to position [156, 0]
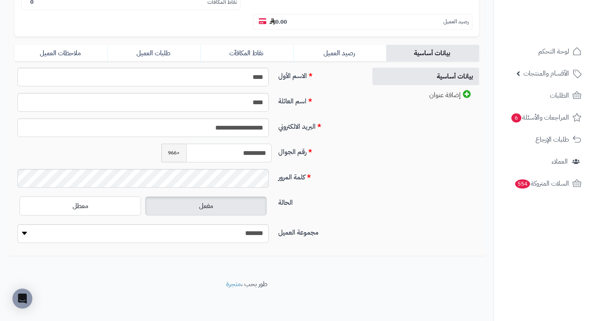
click at [252, 149] on input "*********" at bounding box center [229, 153] width 86 height 19
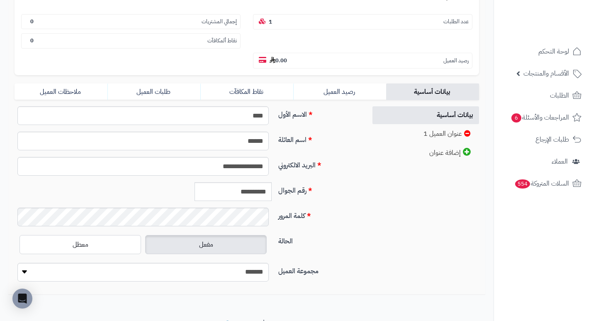
scroll to position [168, 0]
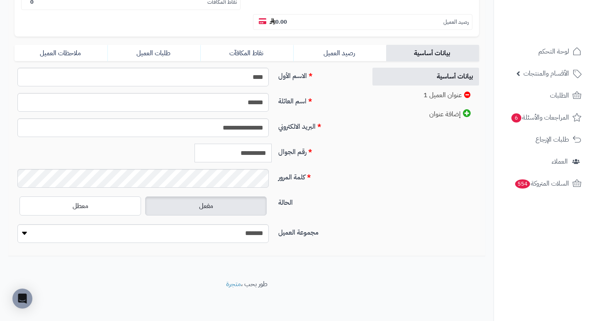
drag, startPoint x: 231, startPoint y: 153, endPoint x: 282, endPoint y: 159, distance: 51.8
click at [282, 159] on div "**********" at bounding box center [187, 156] width 352 height 25
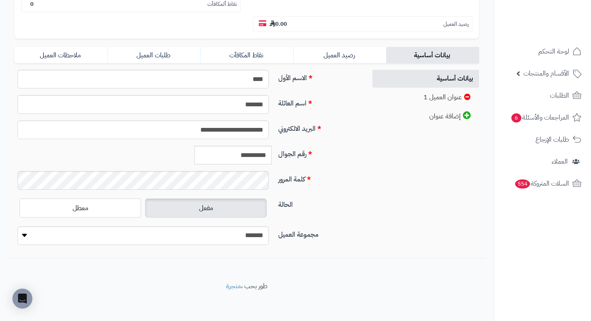
scroll to position [168, 0]
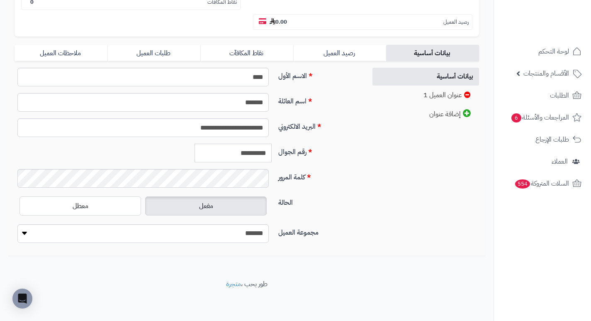
drag, startPoint x: 230, startPoint y: 151, endPoint x: 279, endPoint y: 152, distance: 49.0
click at [279, 152] on div "**********" at bounding box center [187, 156] width 352 height 25
